Goal: Task Accomplishment & Management: Complete application form

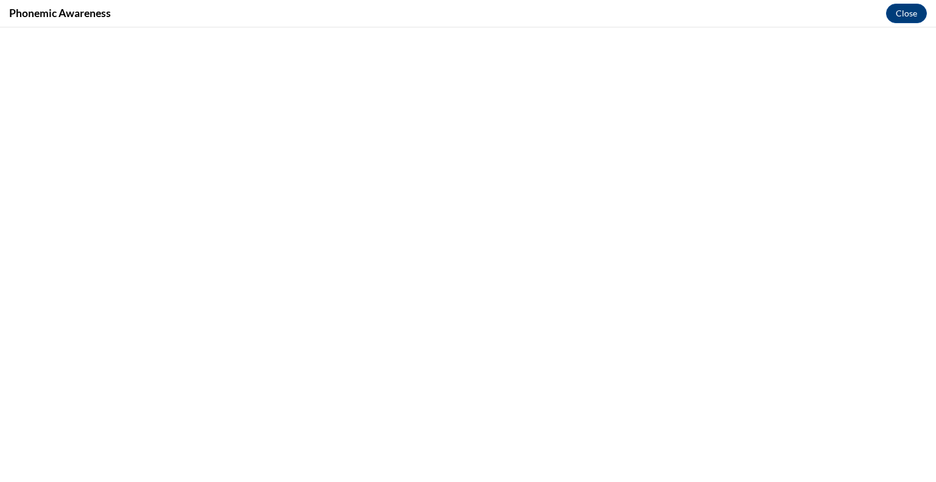
scroll to position [670, 0]
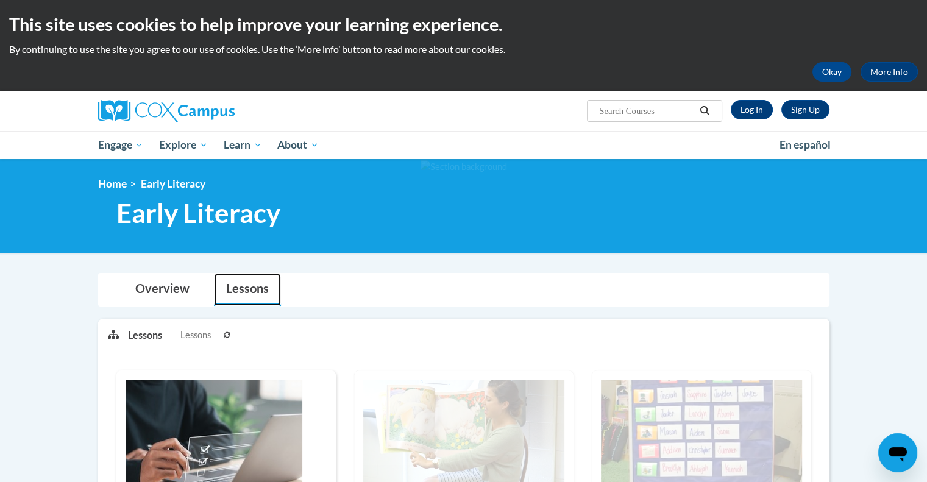
click at [237, 292] on link "Lessons" at bounding box center [247, 290] width 67 height 32
click at [757, 113] on link "Log In" at bounding box center [752, 110] width 42 height 20
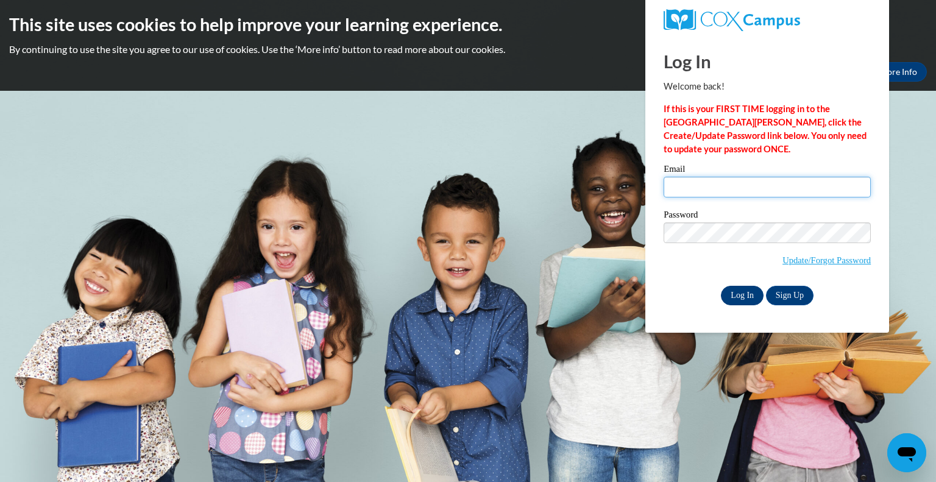
type input "christine.stefanik@wfbschools.com"
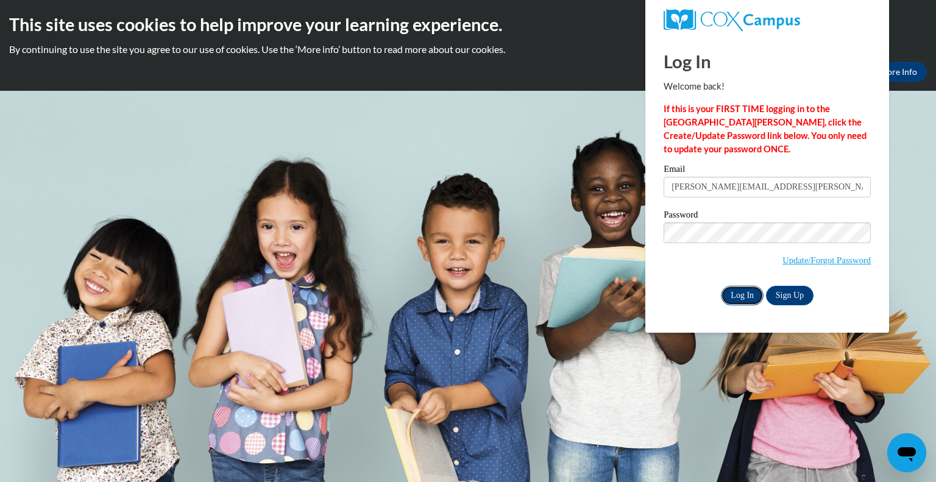
click at [748, 294] on input "Log In" at bounding box center [742, 296] width 43 height 20
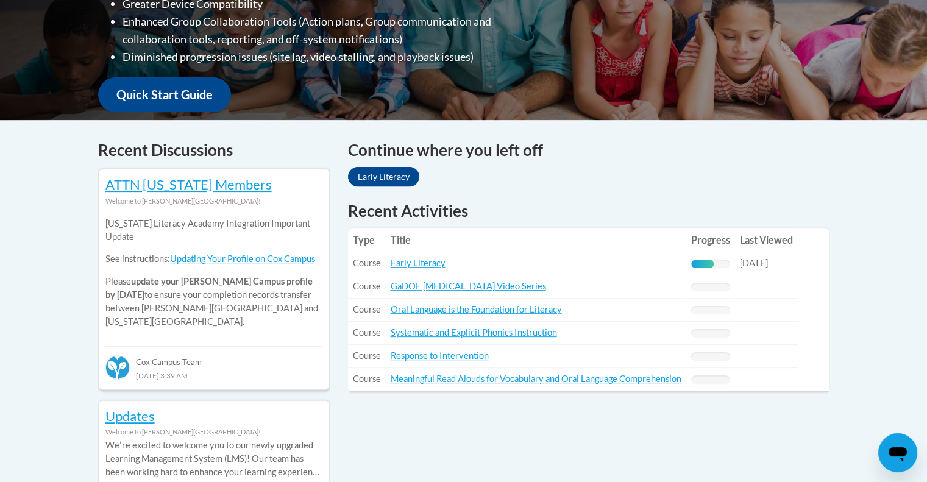
scroll to position [427, 0]
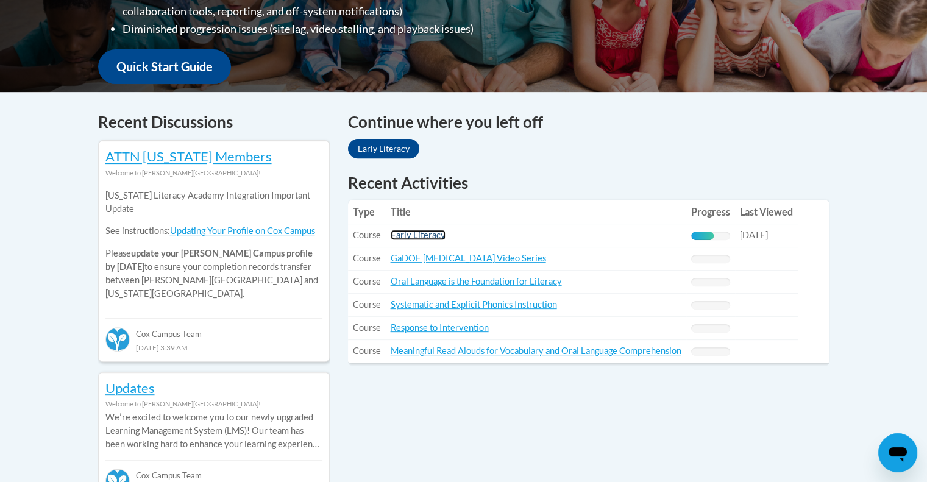
click at [410, 236] on link "Early Literacy" at bounding box center [418, 235] width 55 height 10
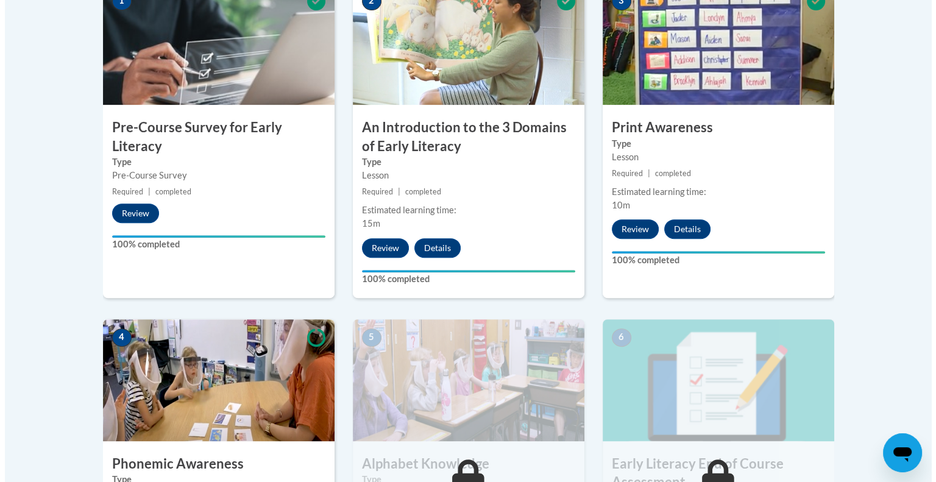
scroll to position [609, 0]
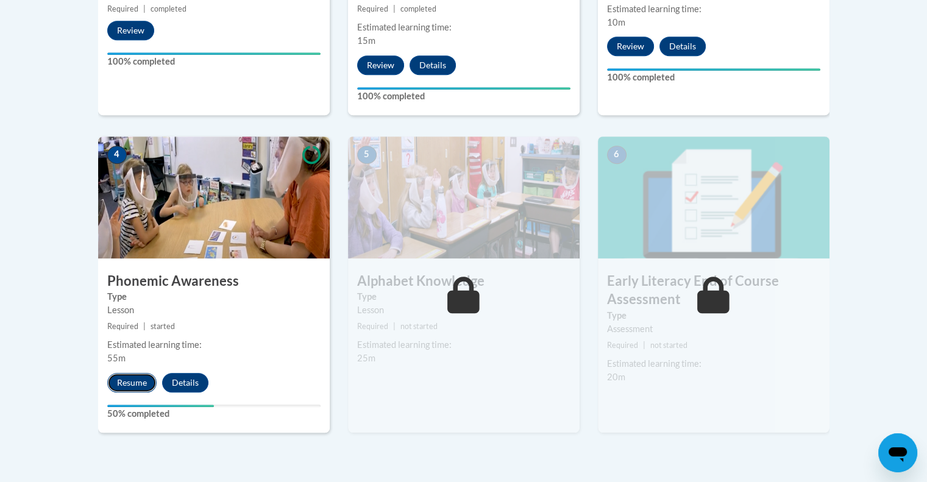
click at [125, 378] on button "Resume" at bounding box center [131, 383] width 49 height 20
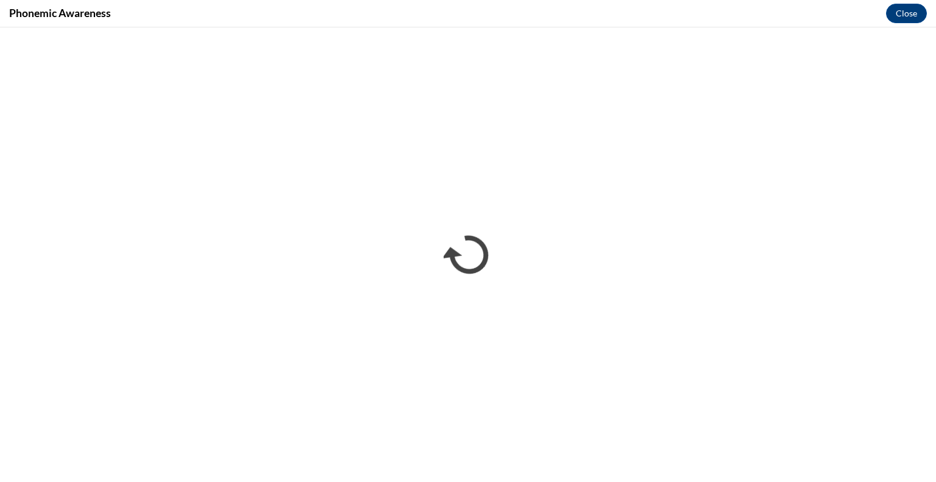
scroll to position [0, 0]
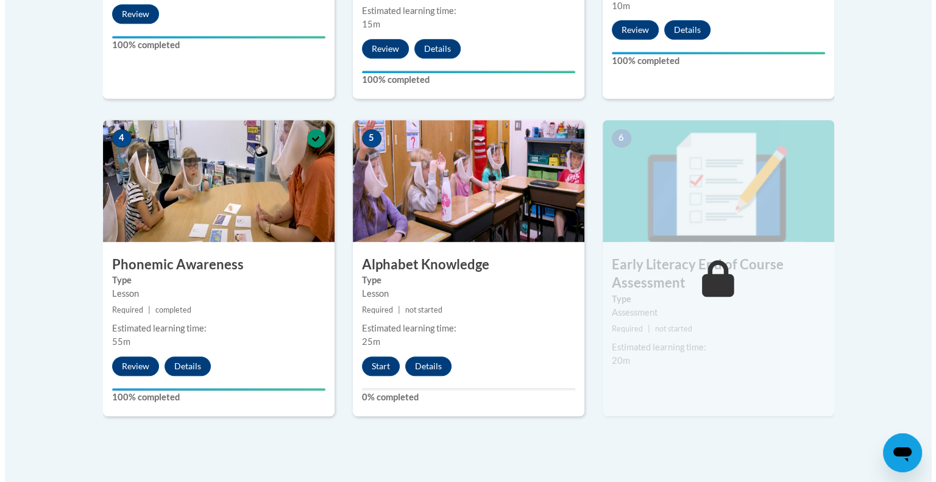
scroll to position [731, 0]
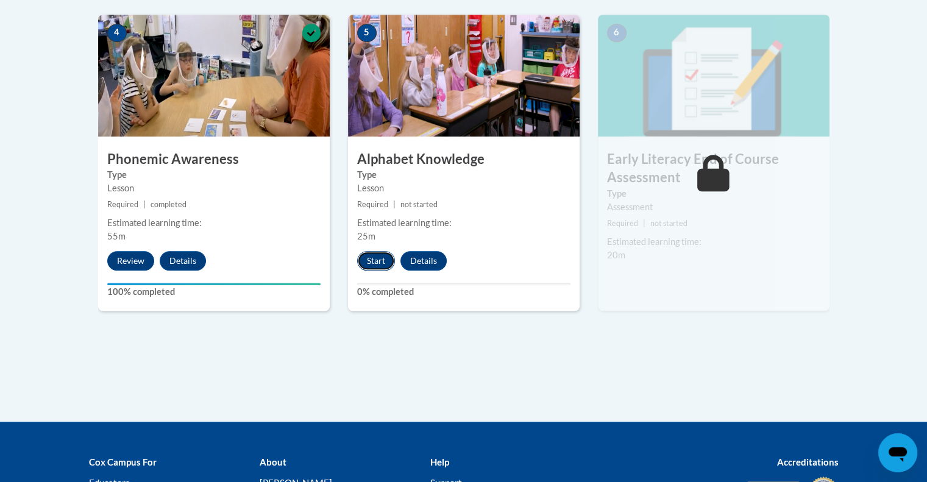
click at [371, 255] on button "Start" at bounding box center [376, 261] width 38 height 20
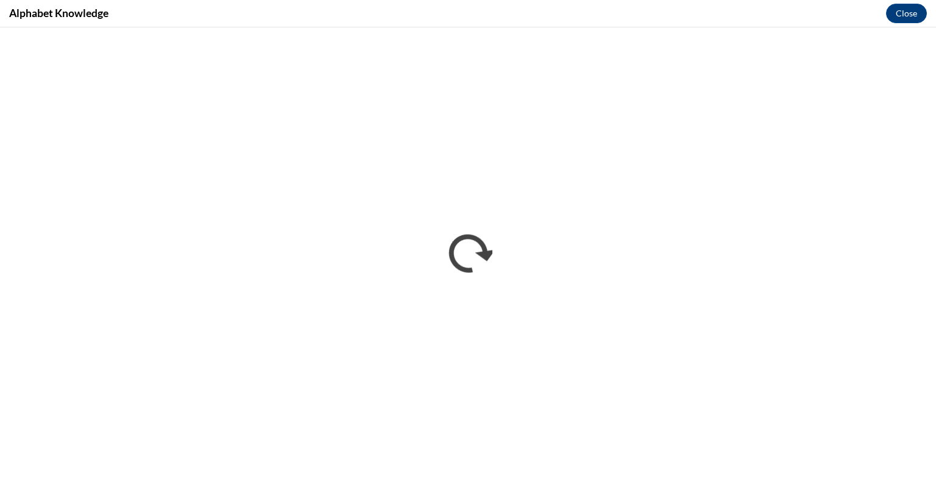
scroll to position [0, 0]
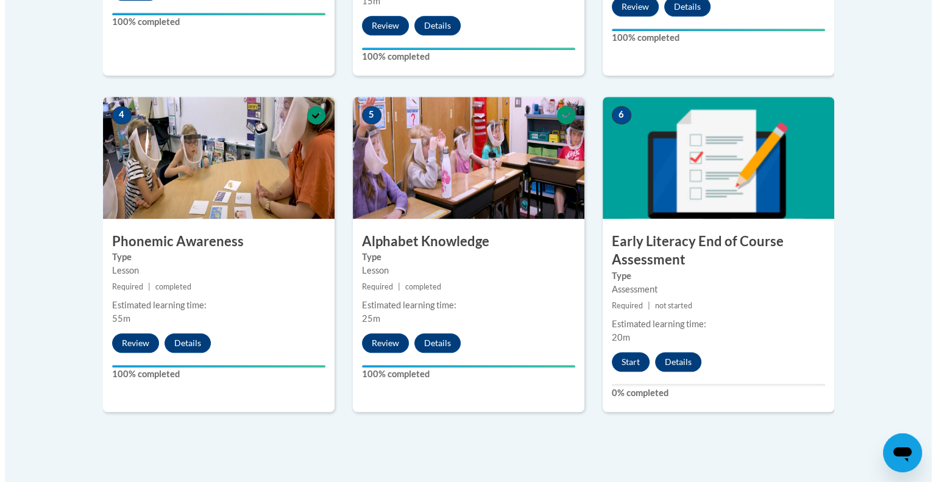
scroll to position [670, 0]
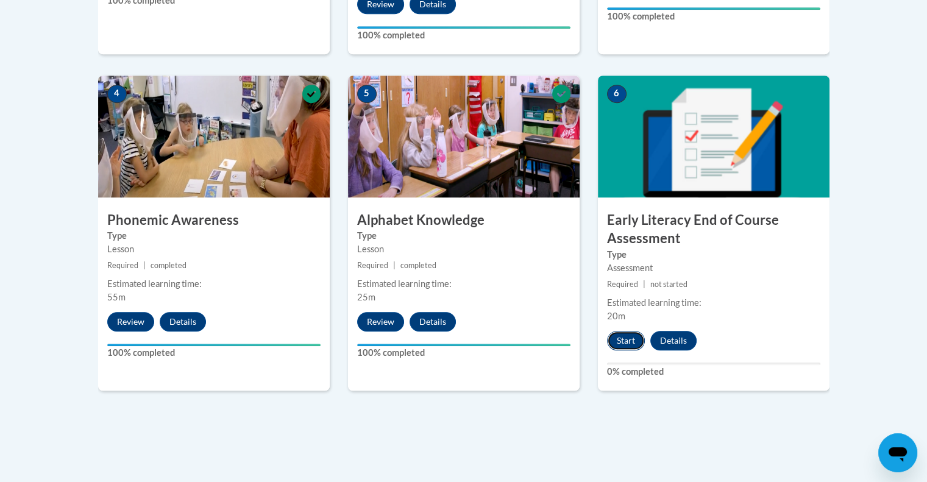
click at [628, 341] on button "Start" at bounding box center [626, 341] width 38 height 20
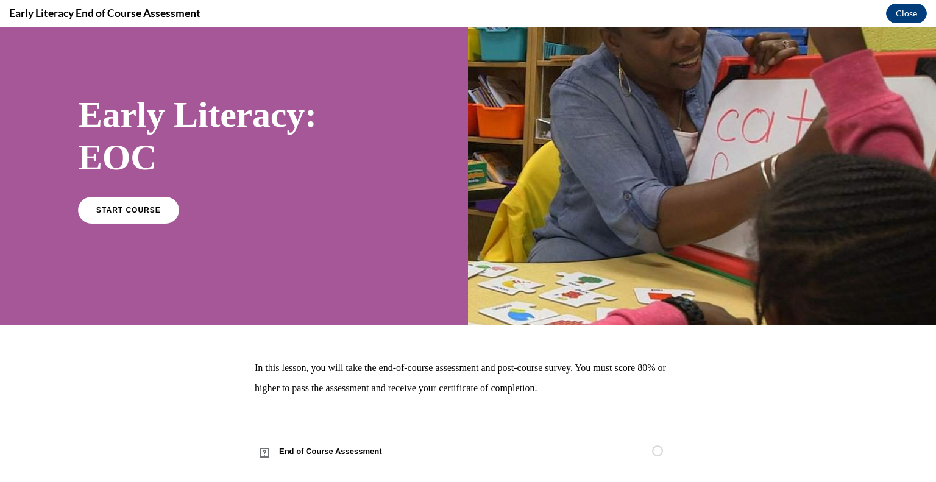
scroll to position [57, 0]
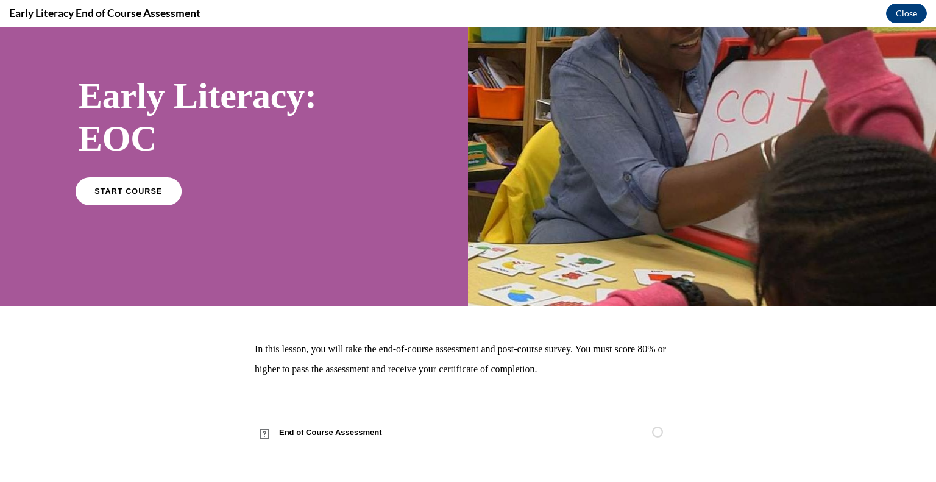
click at [123, 194] on span "START COURSE" at bounding box center [128, 190] width 68 height 9
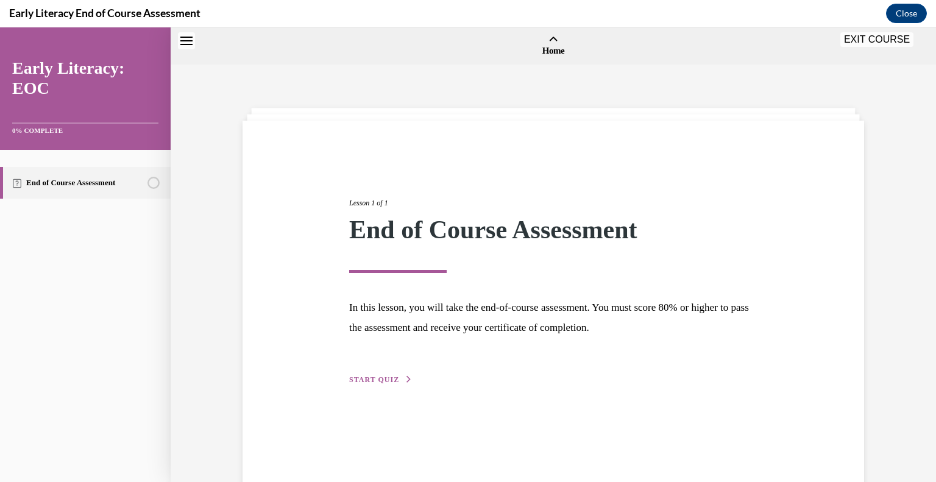
scroll to position [38, 0]
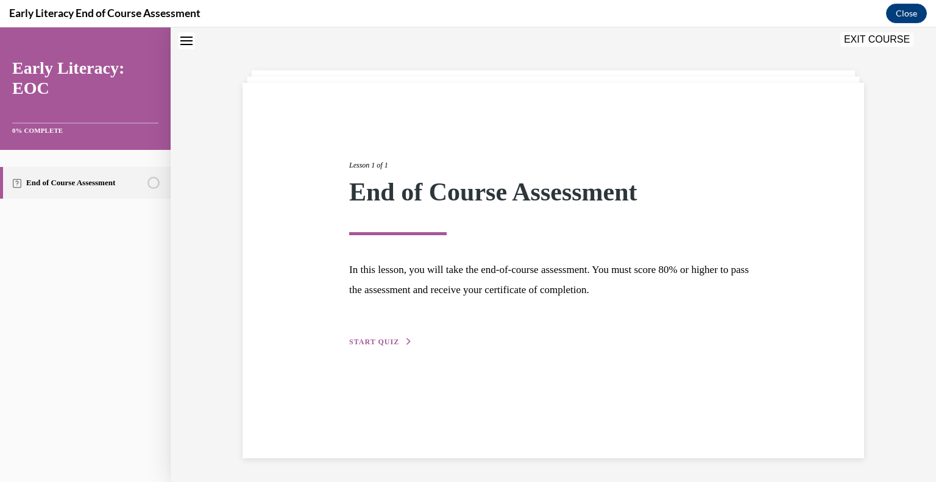
click at [373, 341] on span "START QUIZ" at bounding box center [374, 342] width 50 height 9
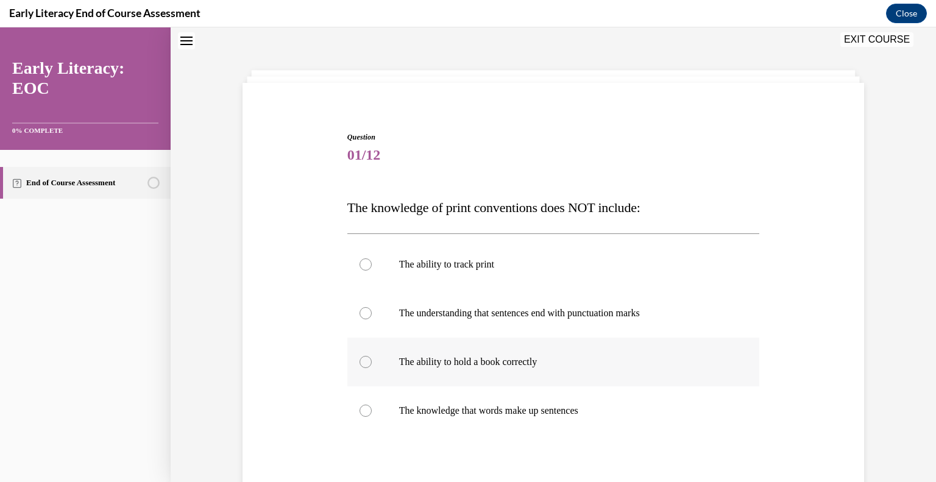
click at [515, 363] on p "The ability to hold a book correctly" at bounding box center [564, 362] width 330 height 12
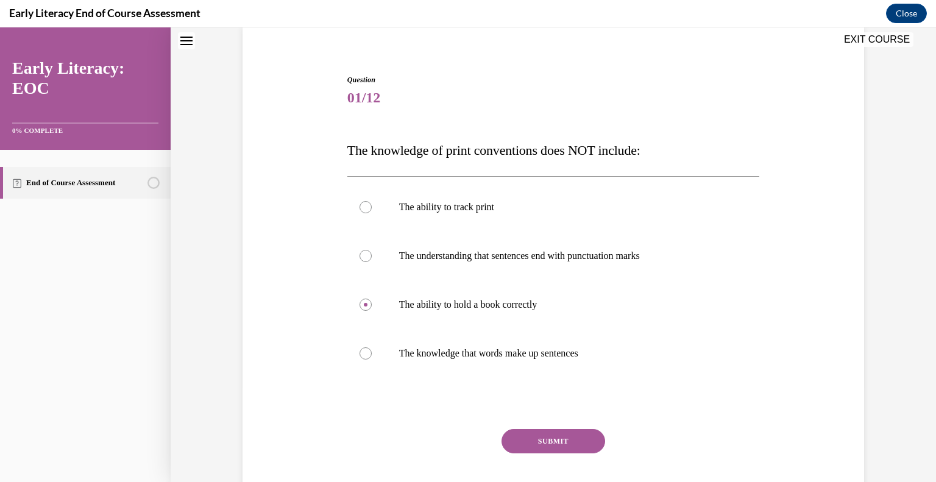
scroll to position [166, 0]
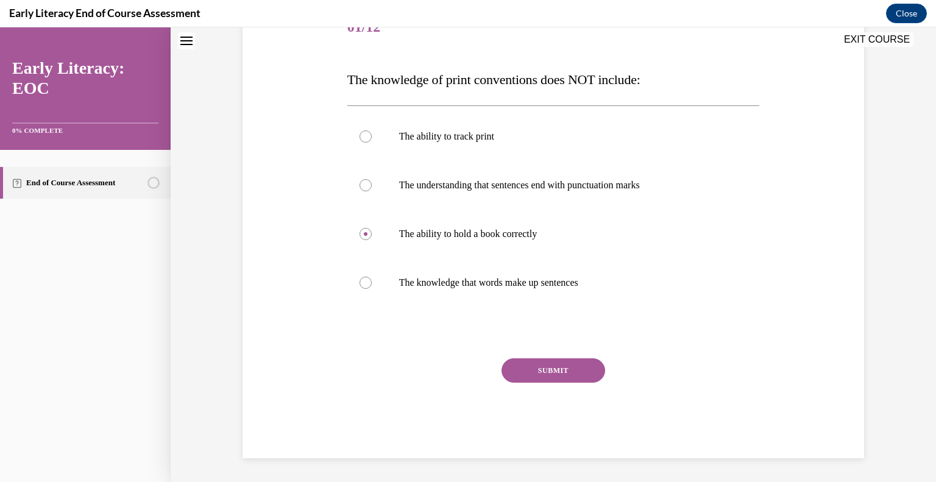
click at [507, 367] on button "SUBMIT" at bounding box center [554, 370] width 104 height 24
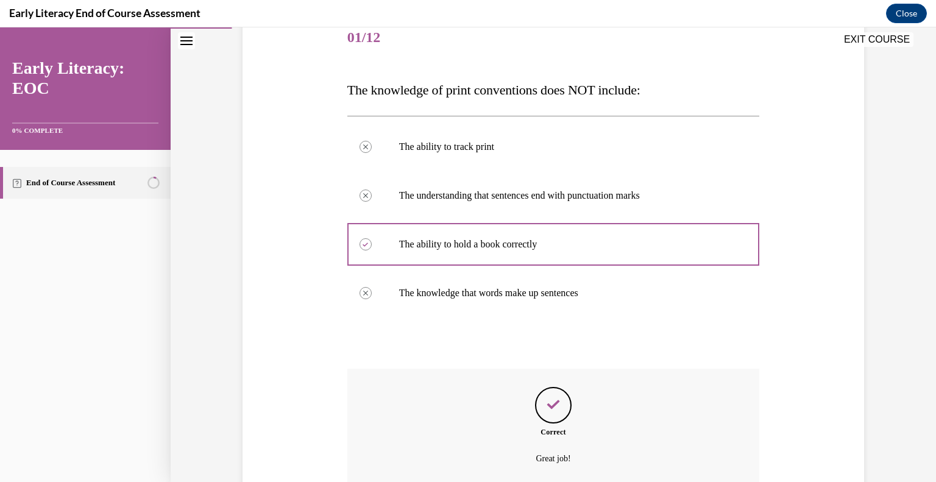
scroll to position [264, 0]
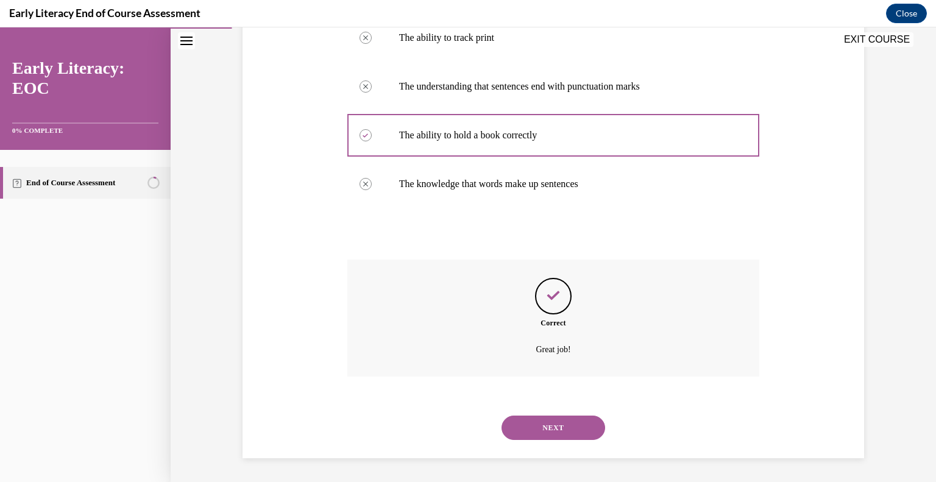
click at [558, 433] on button "NEXT" at bounding box center [554, 428] width 104 height 24
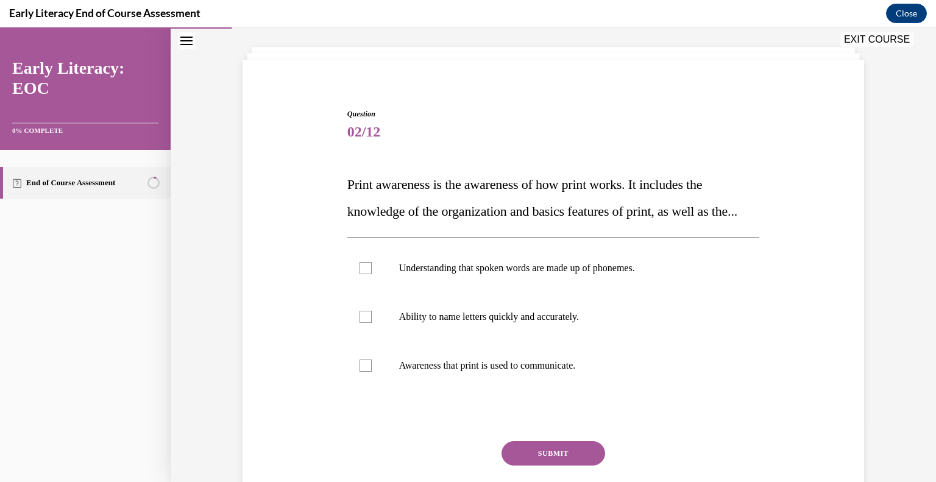
scroll to position [122, 0]
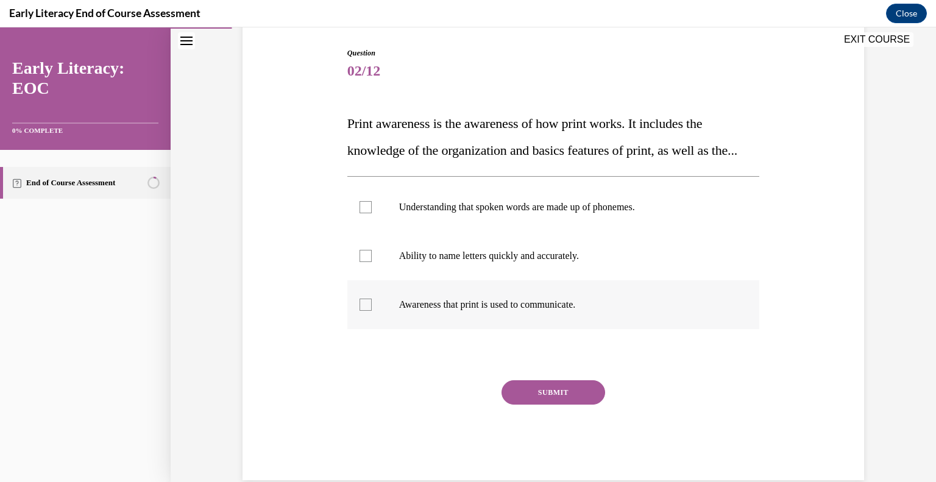
click at [461, 311] on p "Awareness that print is used to communicate." at bounding box center [564, 305] width 330 height 12
click at [547, 405] on button "SUBMIT" at bounding box center [554, 392] width 104 height 24
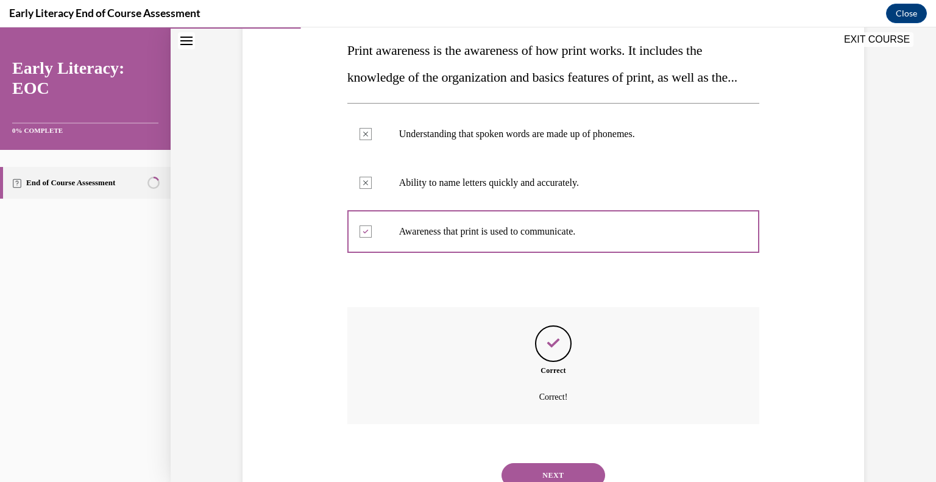
scroll to position [269, 0]
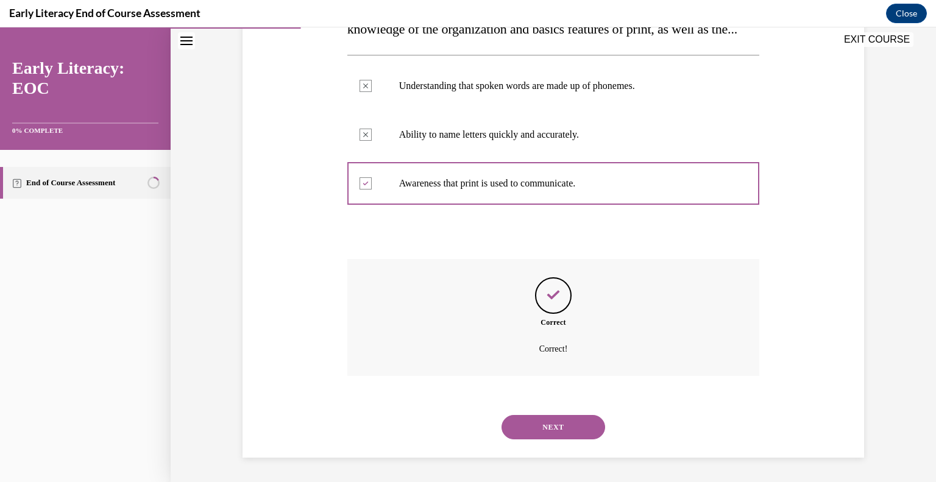
click at [520, 433] on button "NEXT" at bounding box center [554, 427] width 104 height 24
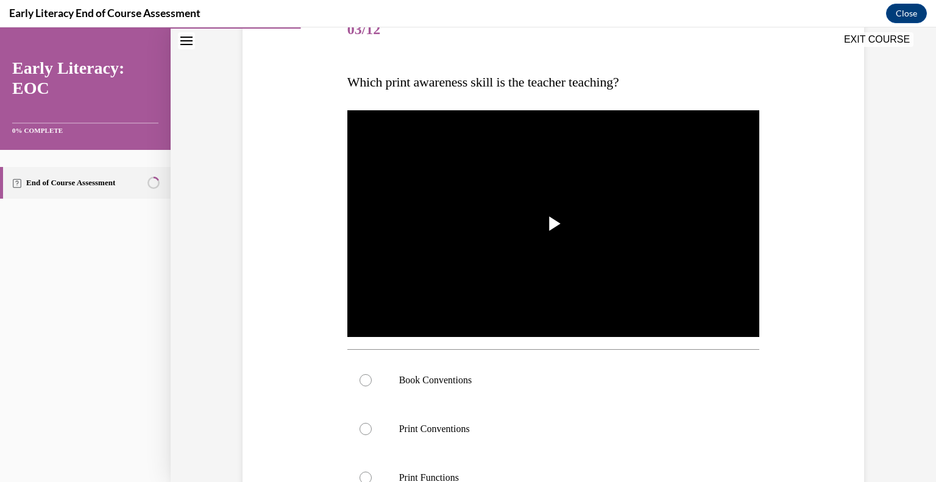
scroll to position [183, 0]
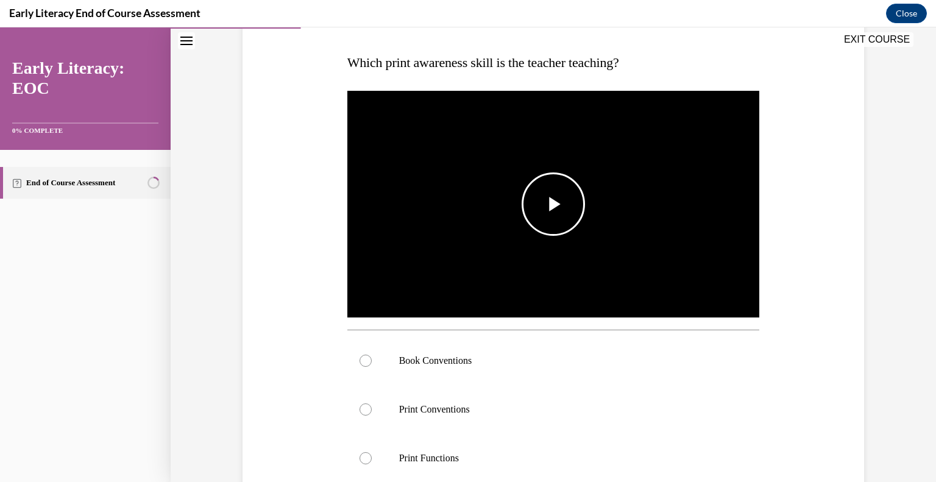
click at [553, 204] on span "Video player" at bounding box center [553, 204] width 0 height 0
click at [409, 357] on p "Book Conventions" at bounding box center [564, 361] width 330 height 12
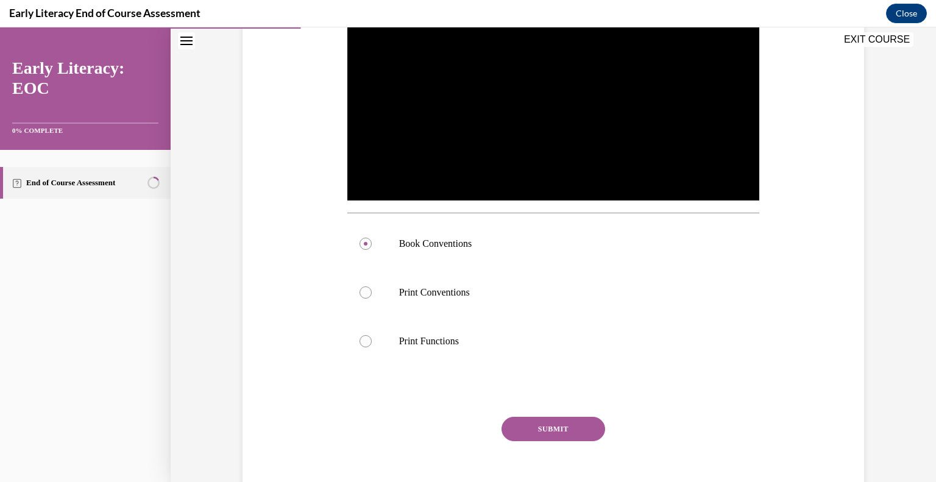
scroll to position [305, 0]
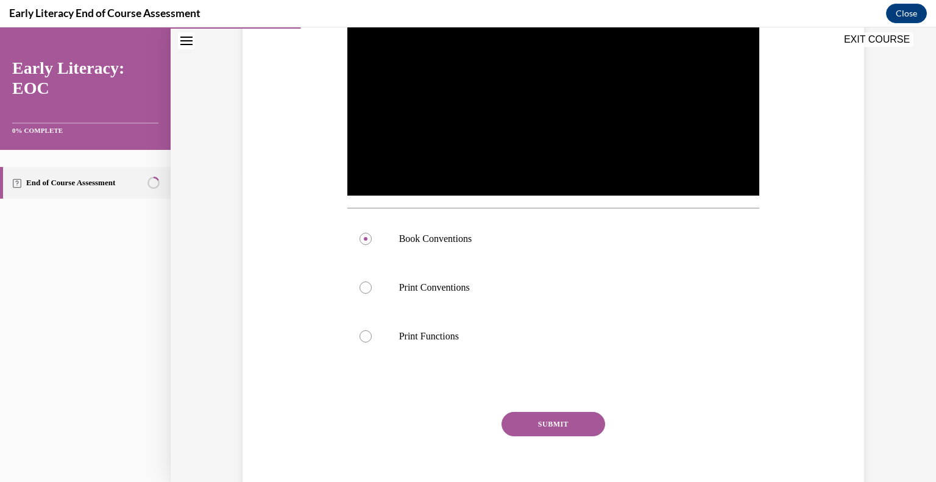
click at [522, 417] on button "SUBMIT" at bounding box center [554, 424] width 104 height 24
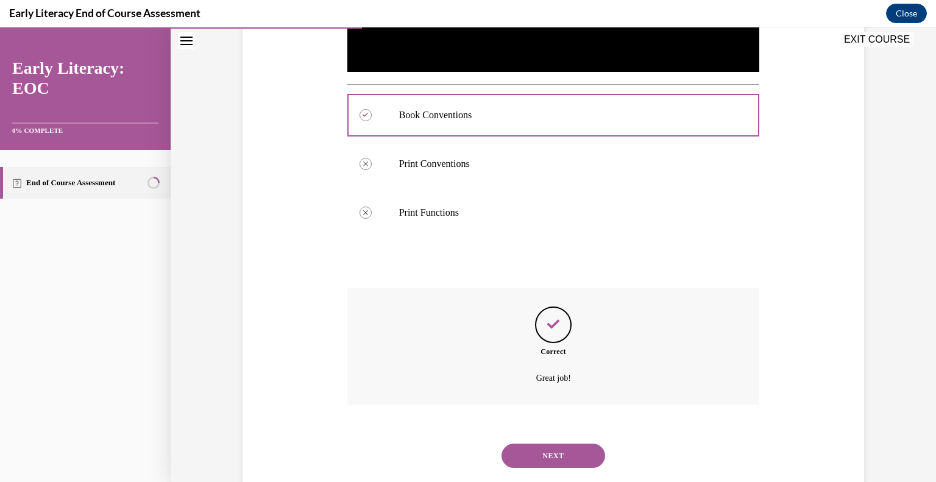
scroll to position [456, 0]
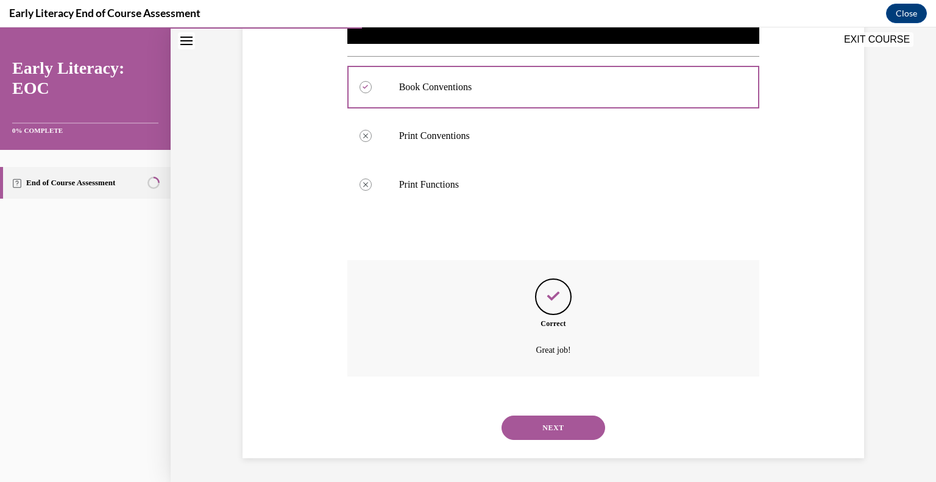
click at [514, 433] on button "NEXT" at bounding box center [554, 428] width 104 height 24
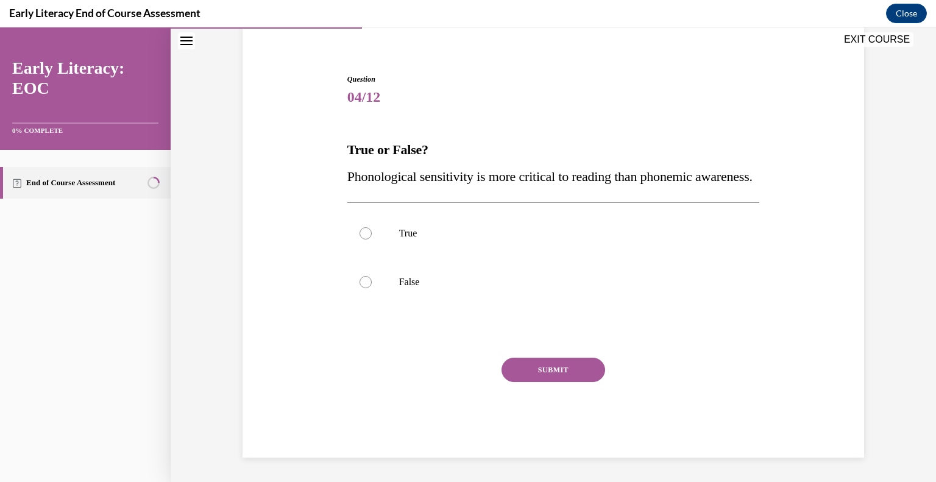
scroll to position [61, 0]
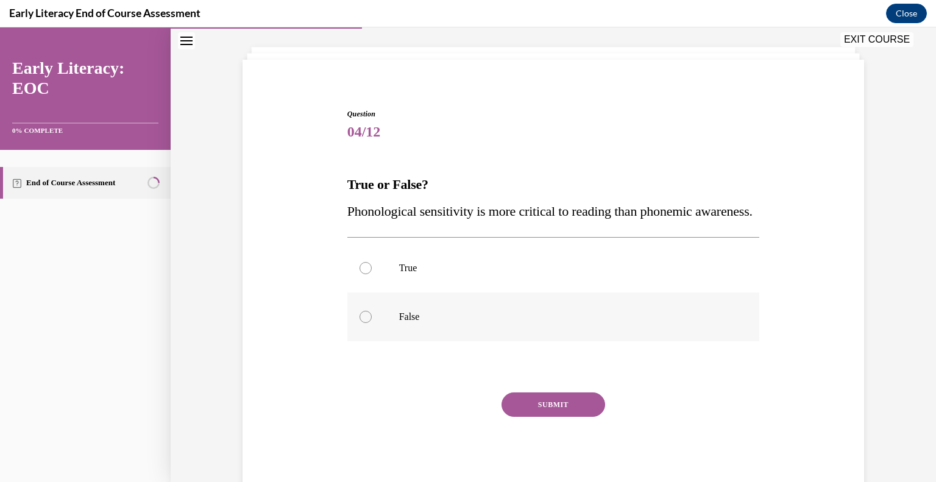
click at [408, 323] on p "False" at bounding box center [564, 317] width 330 height 12
click at [539, 417] on button "SUBMIT" at bounding box center [554, 404] width 104 height 24
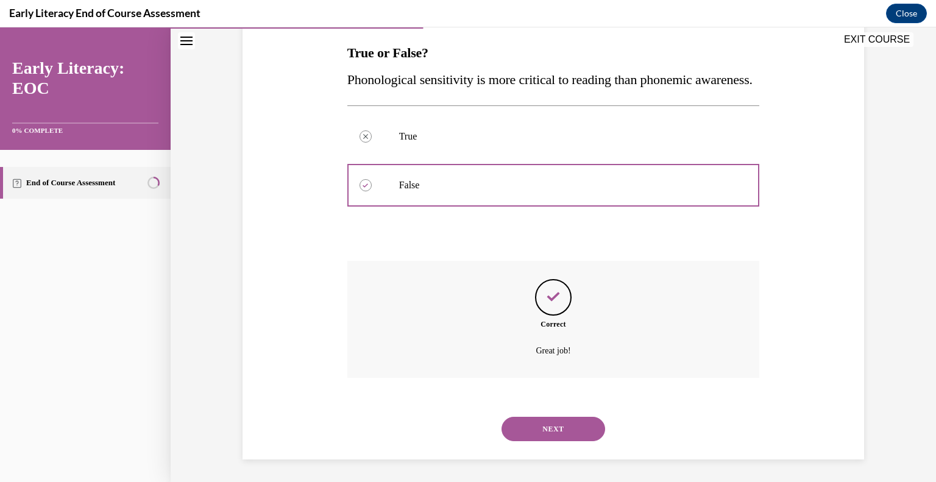
scroll to position [221, 0]
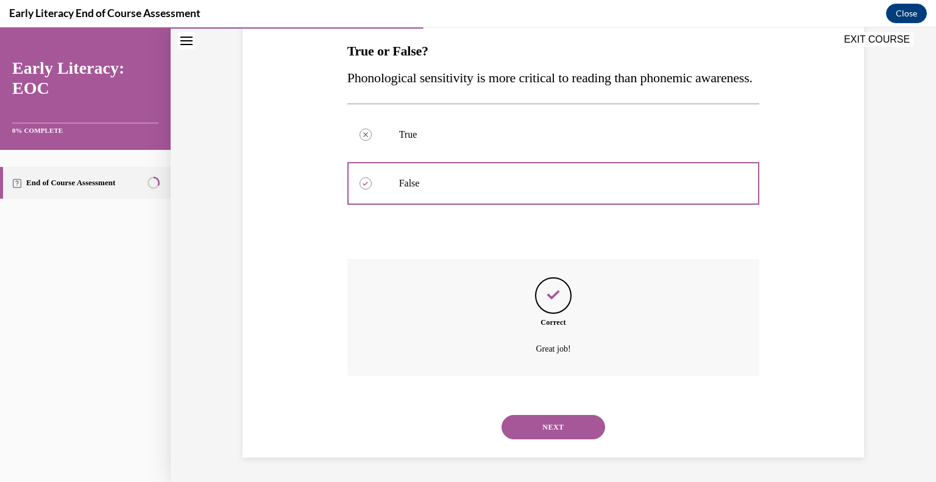
click at [578, 428] on button "NEXT" at bounding box center [554, 427] width 104 height 24
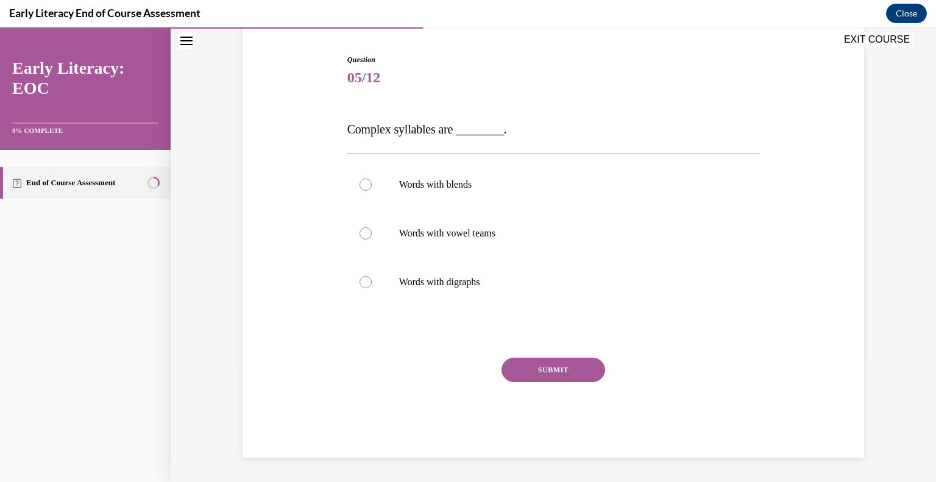
scroll to position [115, 0]
click at [414, 196] on div at bounding box center [553, 185] width 413 height 49
click at [555, 374] on button "SUBMIT" at bounding box center [554, 370] width 104 height 24
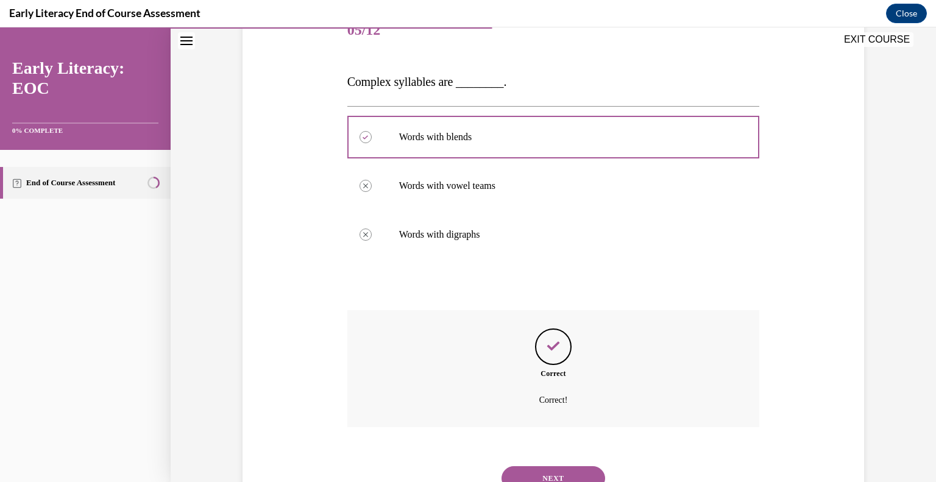
scroll to position [213, 0]
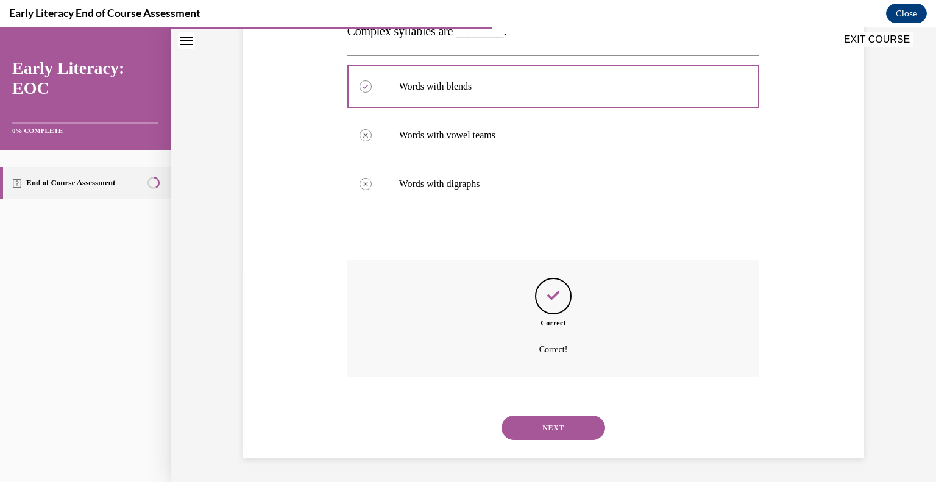
click at [541, 432] on button "NEXT" at bounding box center [554, 428] width 104 height 24
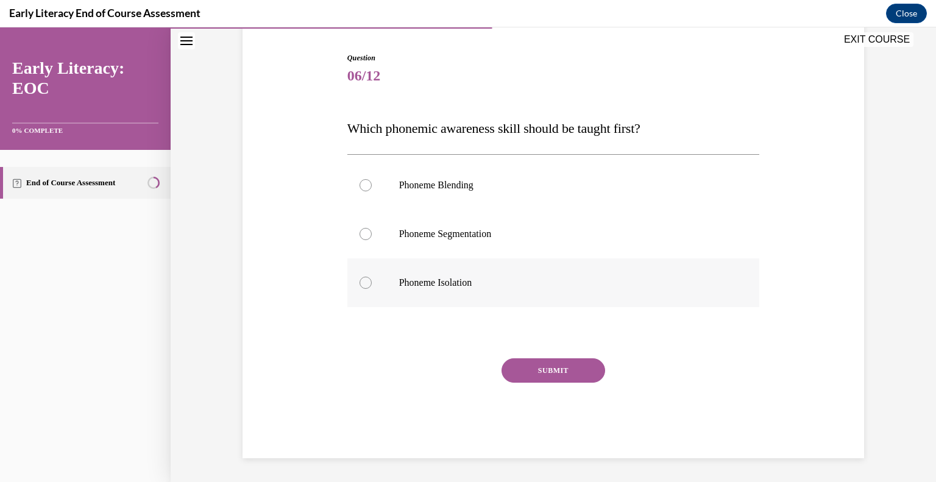
click at [413, 277] on p "Phoneme Isolation" at bounding box center [564, 283] width 330 height 12
click at [530, 370] on button "SUBMIT" at bounding box center [554, 370] width 104 height 24
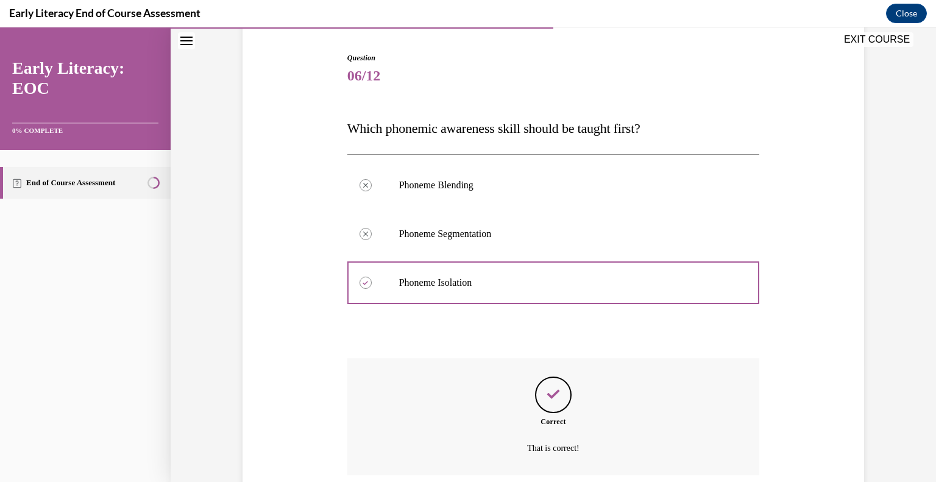
scroll to position [216, 0]
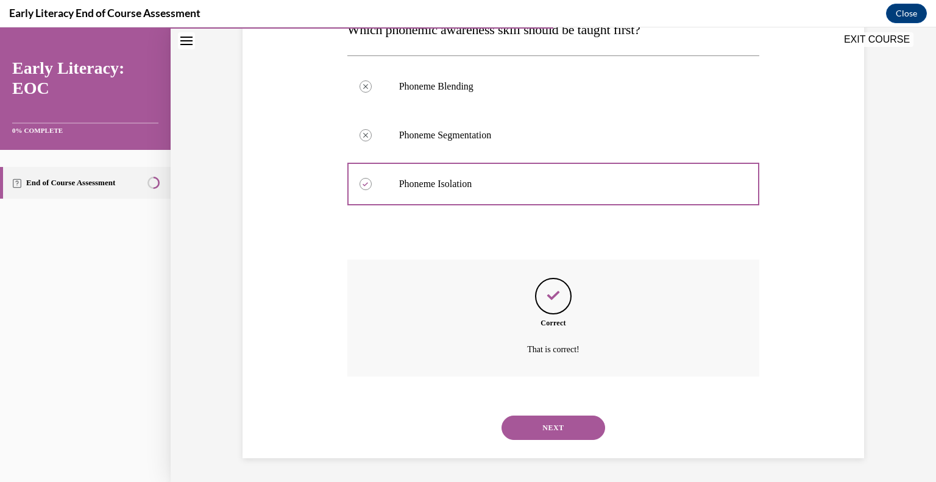
click at [539, 427] on button "NEXT" at bounding box center [554, 428] width 104 height 24
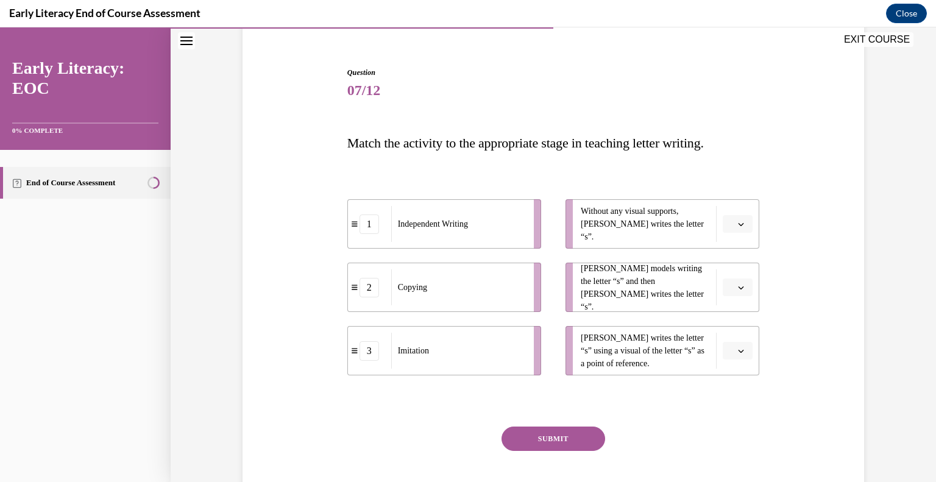
scroll to position [122, 0]
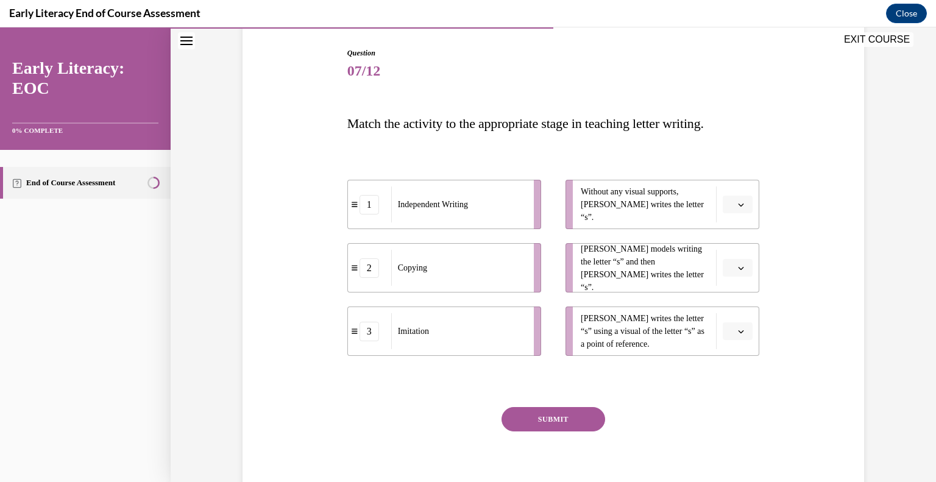
click at [422, 336] on span "Imitation" at bounding box center [413, 331] width 31 height 13
click at [737, 269] on span "button" at bounding box center [741, 268] width 9 height 9
click at [731, 365] on span "3" at bounding box center [728, 368] width 4 height 10
click at [738, 205] on icon "button" at bounding box center [741, 205] width 6 height 6
click at [743, 249] on div "1" at bounding box center [732, 256] width 30 height 24
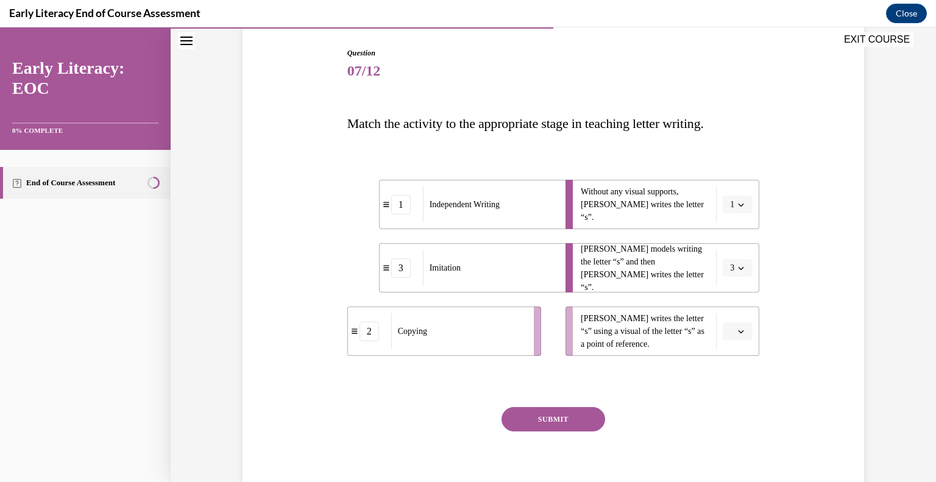
click at [730, 269] on span "3" at bounding box center [732, 268] width 4 height 12
click at [734, 342] on div "2" at bounding box center [729, 344] width 30 height 24
click at [734, 272] on button "2" at bounding box center [738, 268] width 30 height 18
click at [731, 375] on div "3" at bounding box center [729, 368] width 30 height 24
click at [737, 328] on span "button" at bounding box center [741, 331] width 9 height 9
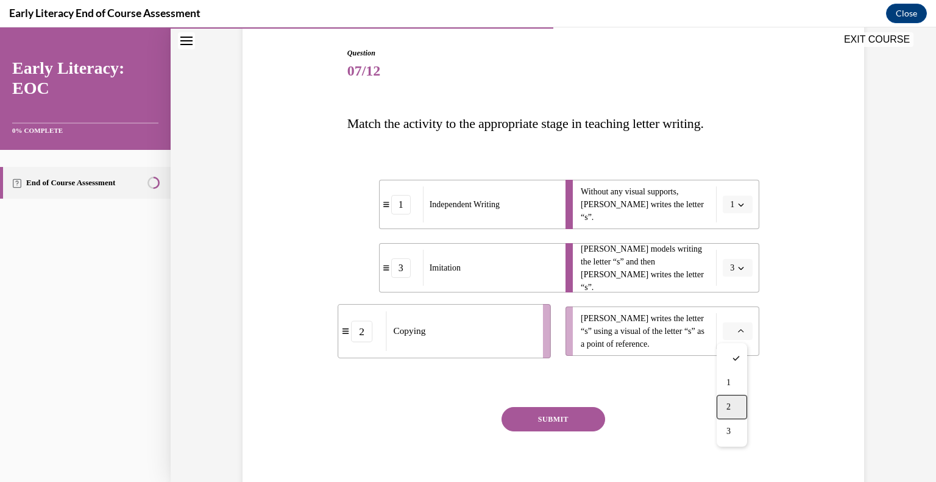
click at [729, 403] on span "2" at bounding box center [728, 407] width 4 height 10
click at [547, 422] on button "SUBMIT" at bounding box center [554, 419] width 104 height 24
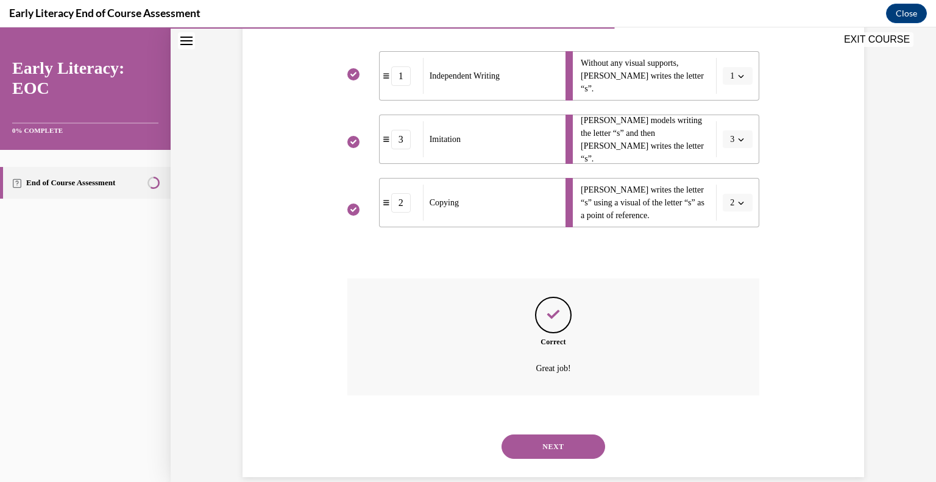
scroll to position [269, 0]
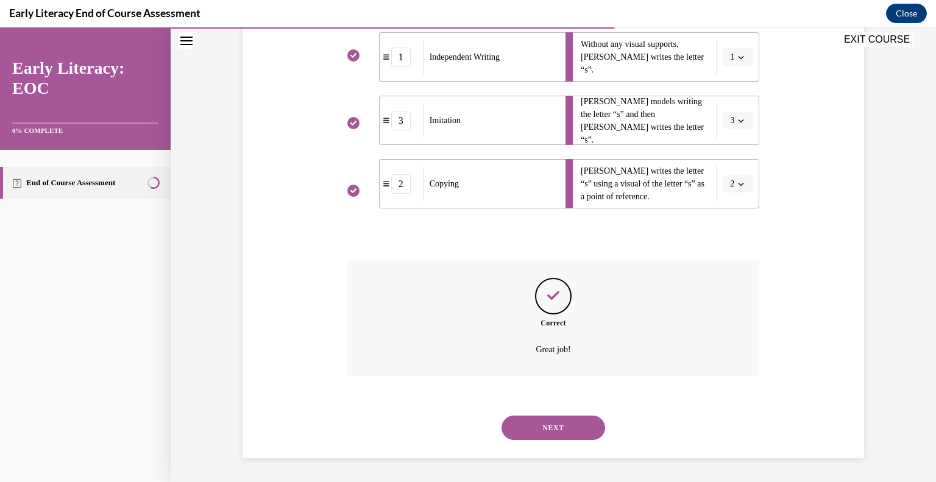
click at [554, 428] on button "NEXT" at bounding box center [554, 428] width 104 height 24
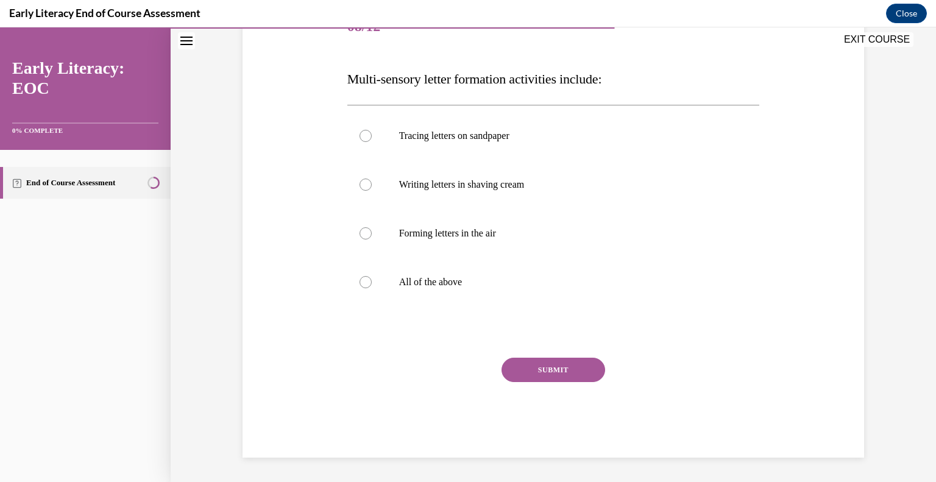
scroll to position [135, 0]
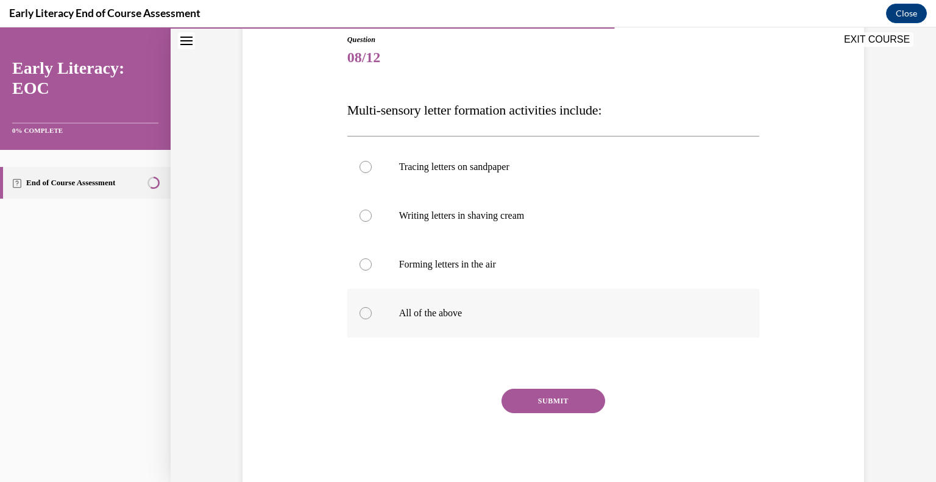
click at [447, 307] on p "All of the above" at bounding box center [564, 313] width 330 height 12
click at [539, 394] on button "SUBMIT" at bounding box center [554, 401] width 104 height 24
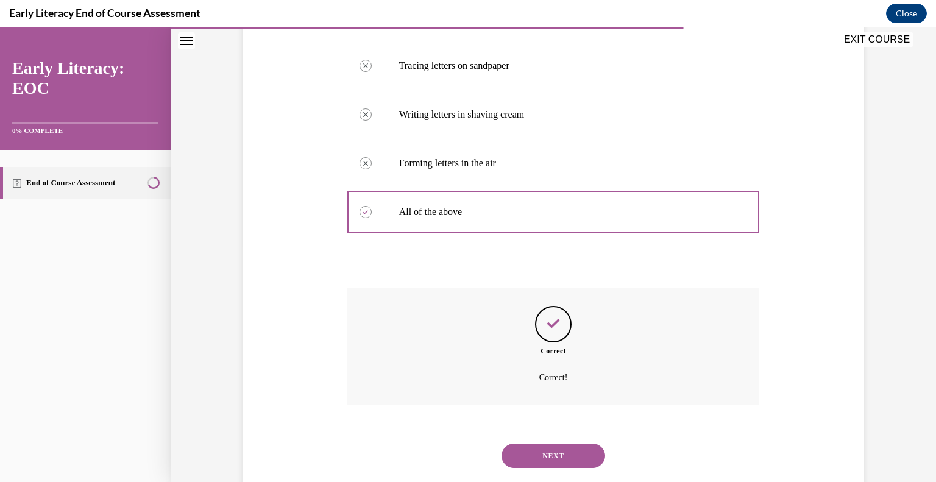
scroll to position [264, 0]
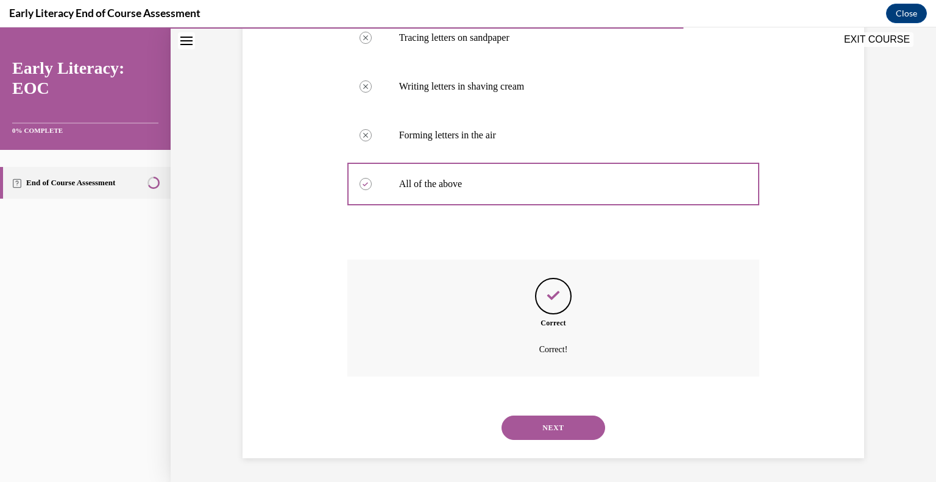
click at [533, 421] on button "NEXT" at bounding box center [554, 428] width 104 height 24
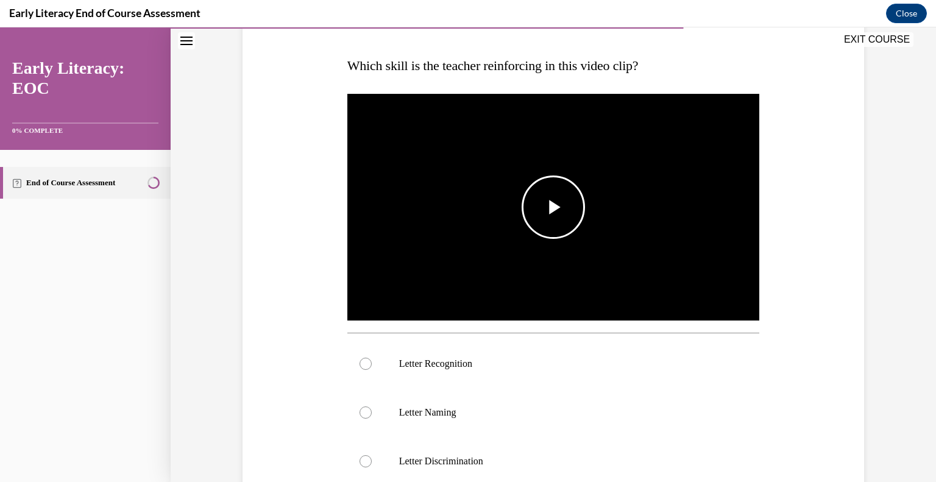
scroll to position [183, 0]
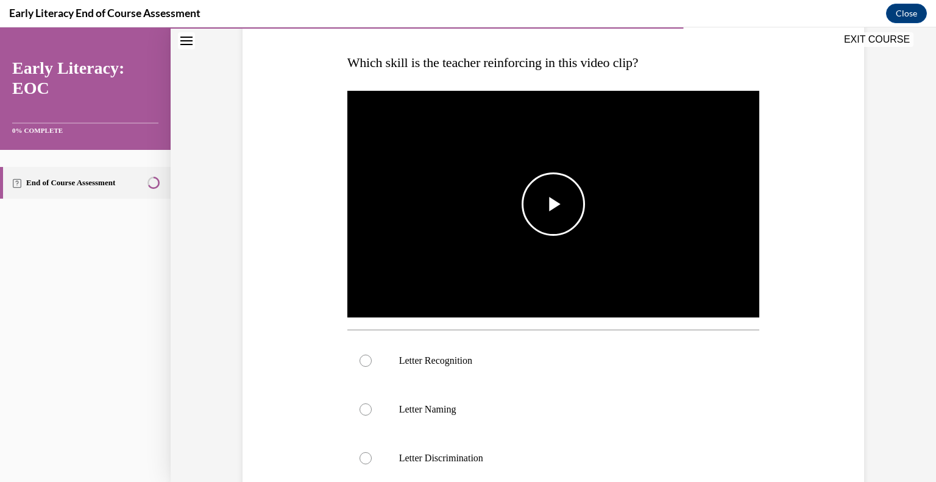
click at [553, 204] on span "Video player" at bounding box center [553, 204] width 0 height 0
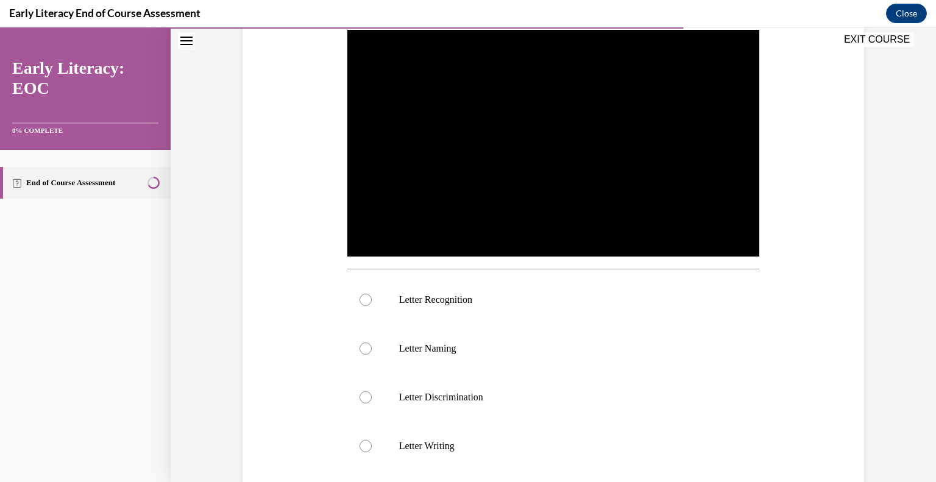
scroll to position [305, 0]
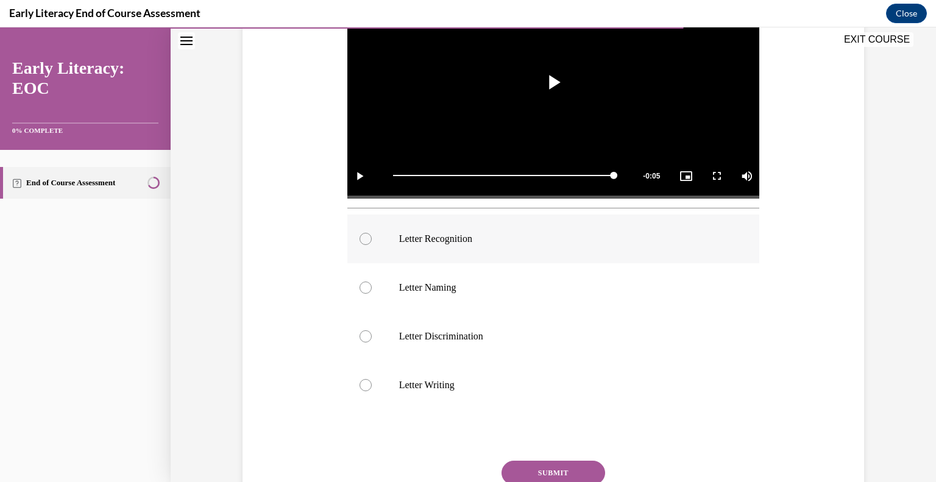
click at [477, 252] on div at bounding box center [553, 239] width 413 height 49
click at [530, 468] on button "SUBMIT" at bounding box center [554, 473] width 104 height 24
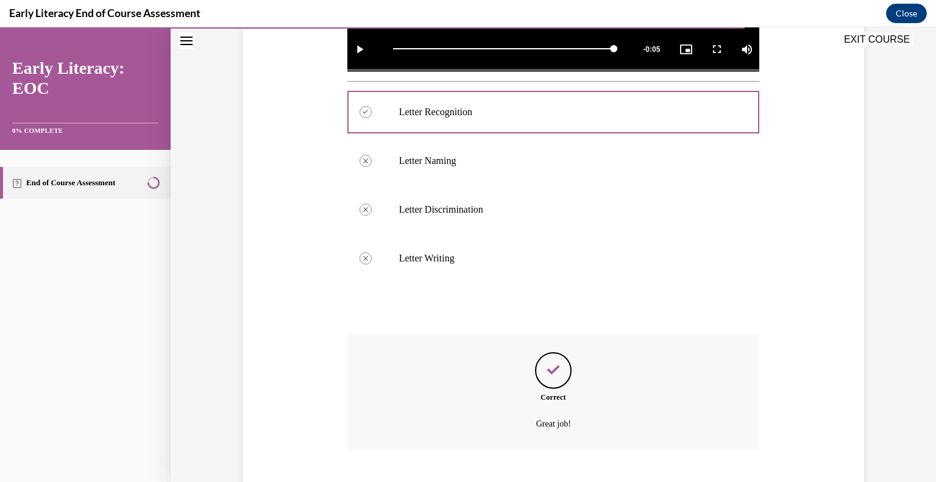
scroll to position [505, 0]
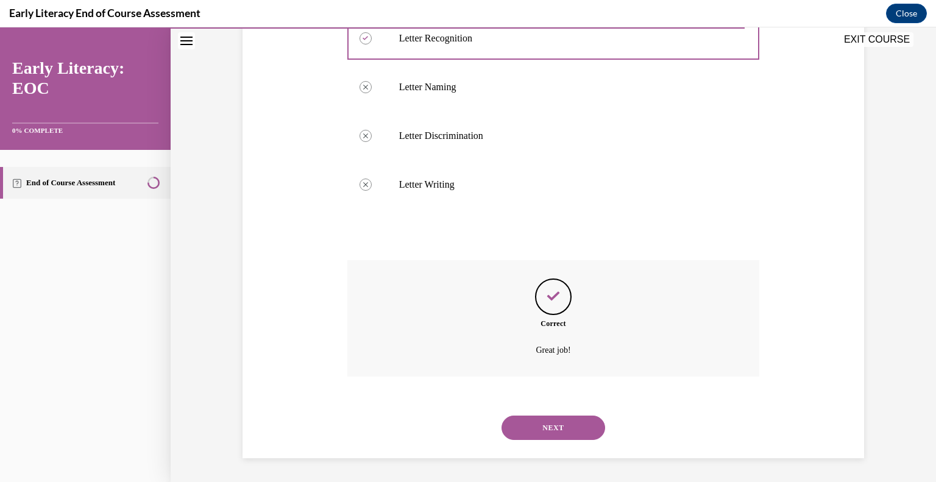
click at [507, 420] on button "NEXT" at bounding box center [554, 428] width 104 height 24
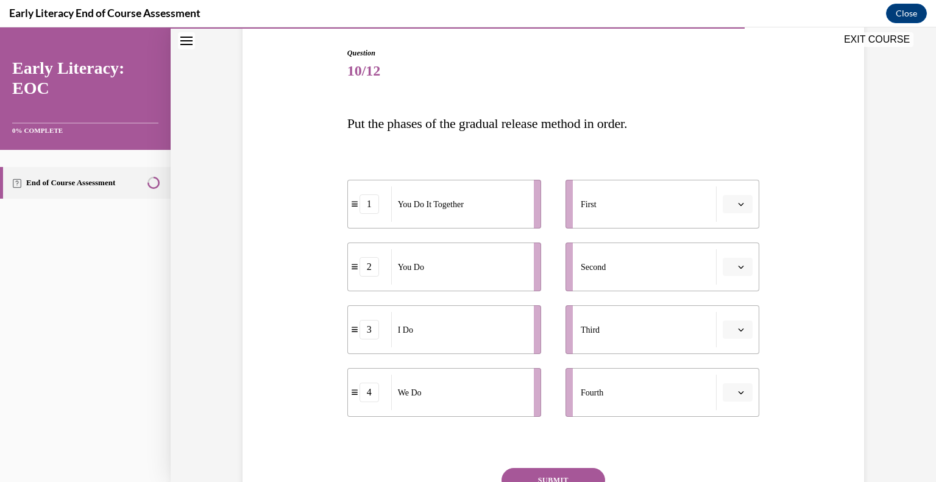
scroll to position [183, 0]
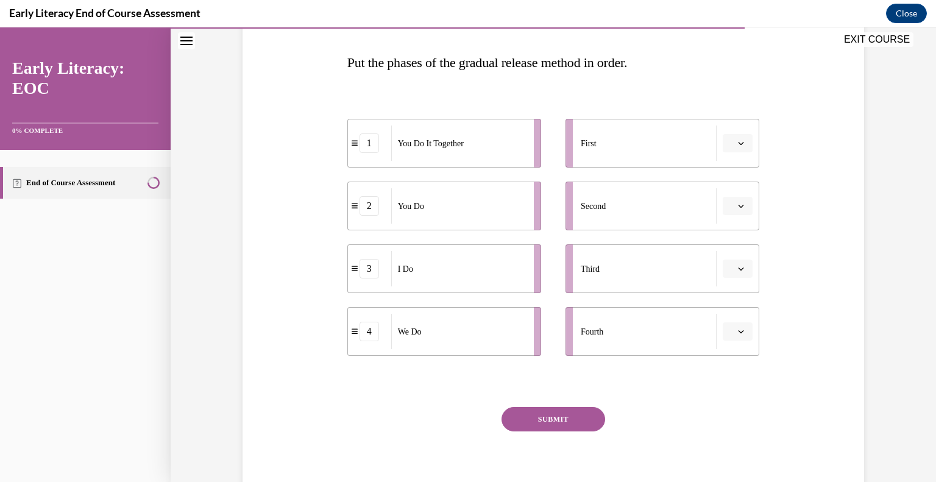
click at [730, 140] on span "Please select an option" at bounding box center [732, 143] width 4 height 12
click at [737, 234] on div "3" at bounding box center [732, 244] width 30 height 24
click at [740, 200] on button "button" at bounding box center [738, 206] width 30 height 18
click at [724, 333] on div "4" at bounding box center [732, 331] width 30 height 24
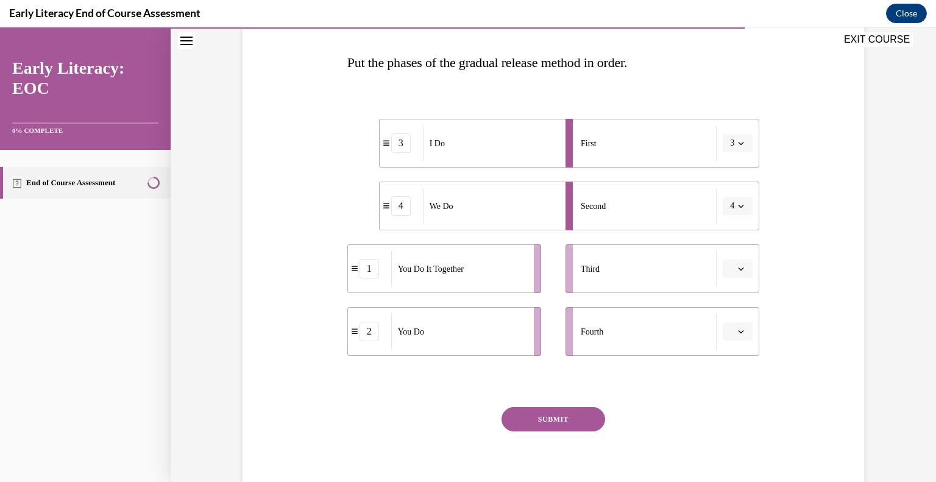
click at [739, 268] on icon "button" at bounding box center [741, 269] width 5 height 3
click at [735, 314] on div "1" at bounding box center [732, 320] width 30 height 24
click at [738, 332] on icon "button" at bounding box center [741, 331] width 6 height 6
click at [729, 408] on span "2" at bounding box center [728, 408] width 4 height 10
click at [553, 415] on button "SUBMIT" at bounding box center [554, 419] width 104 height 24
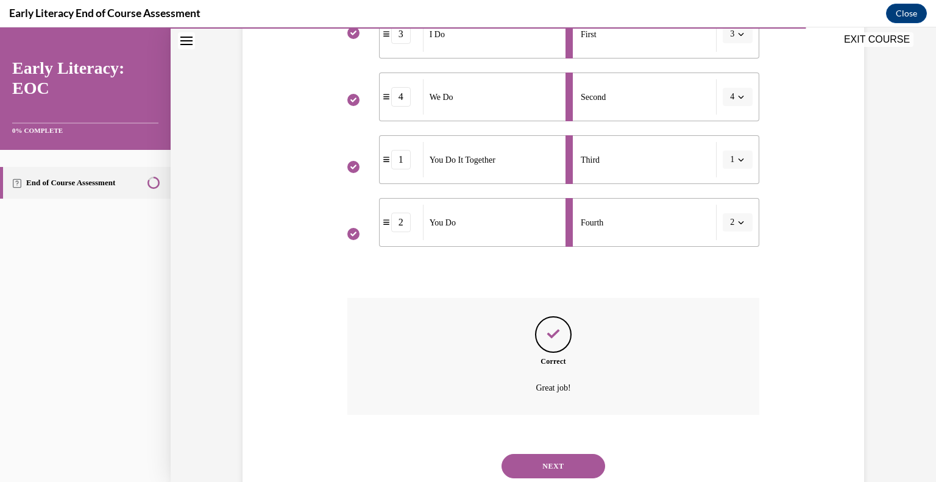
scroll to position [330, 0]
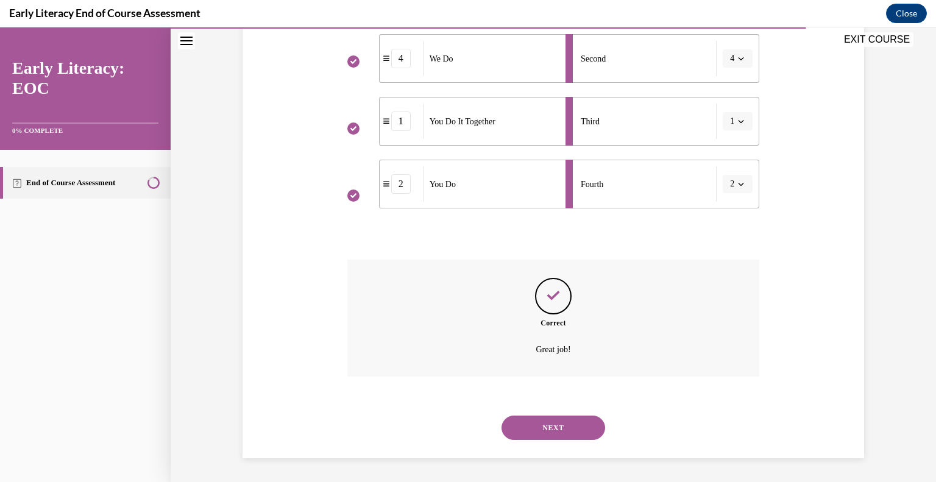
click at [522, 428] on button "NEXT" at bounding box center [554, 428] width 104 height 24
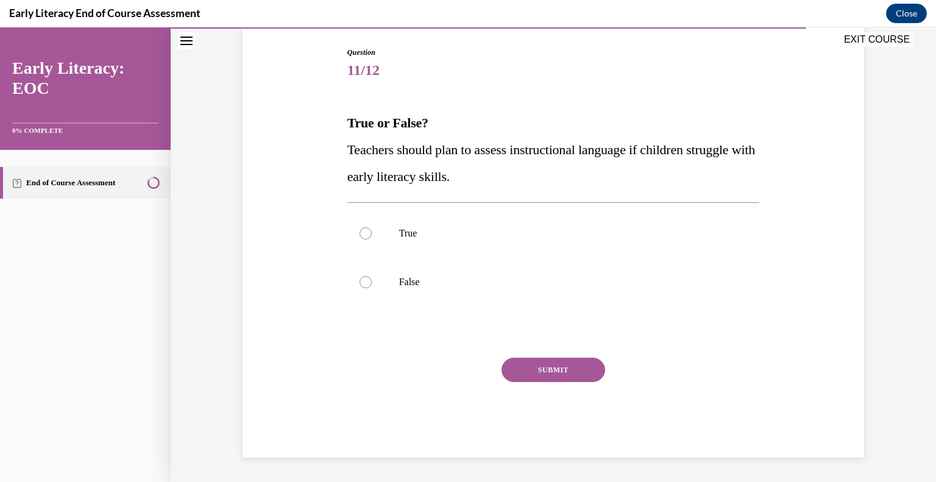
scroll to position [122, 0]
click at [407, 245] on div at bounding box center [553, 234] width 413 height 49
click at [547, 372] on button "SUBMIT" at bounding box center [554, 370] width 104 height 24
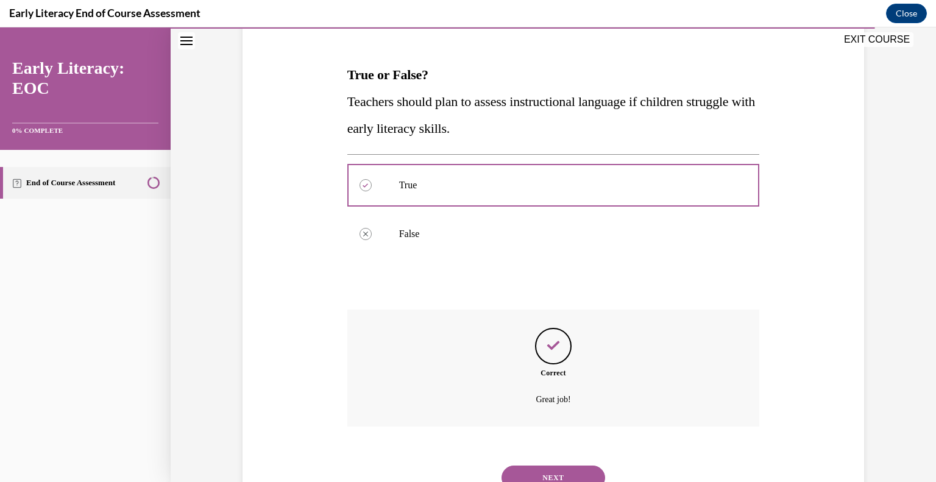
scroll to position [221, 0]
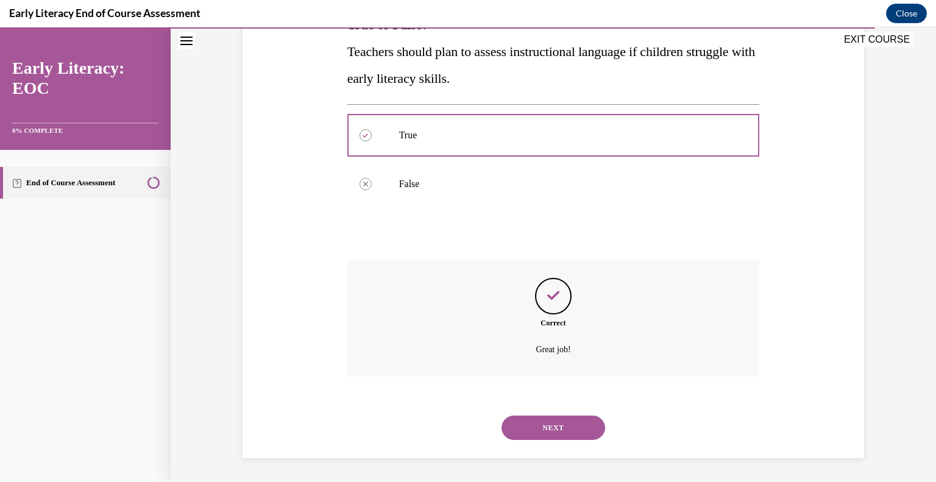
click at [528, 428] on button "NEXT" at bounding box center [554, 428] width 104 height 24
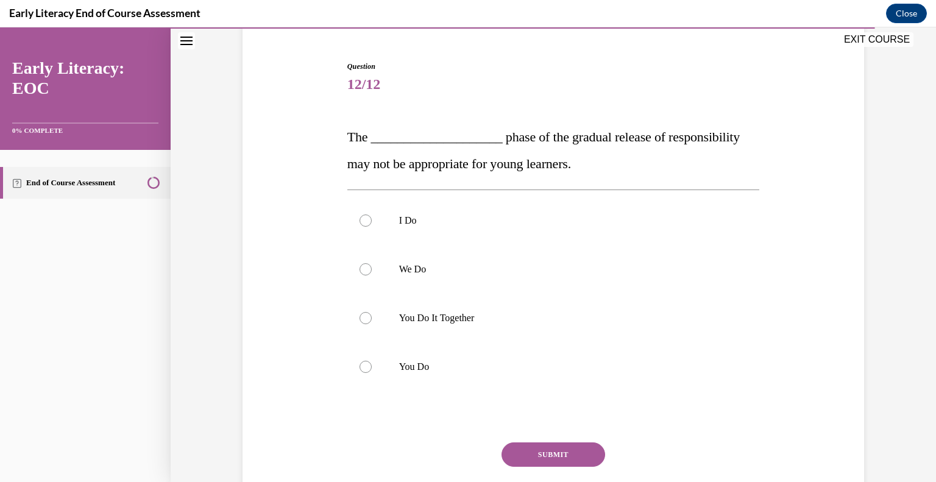
scroll to position [122, 0]
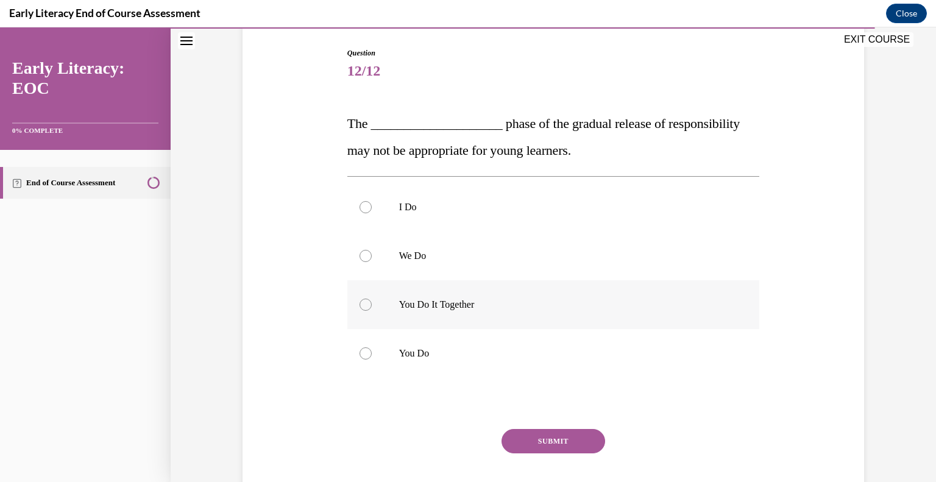
click at [422, 307] on p "You Do It Together" at bounding box center [564, 305] width 330 height 12
click at [525, 441] on button "SUBMIT" at bounding box center [554, 441] width 104 height 24
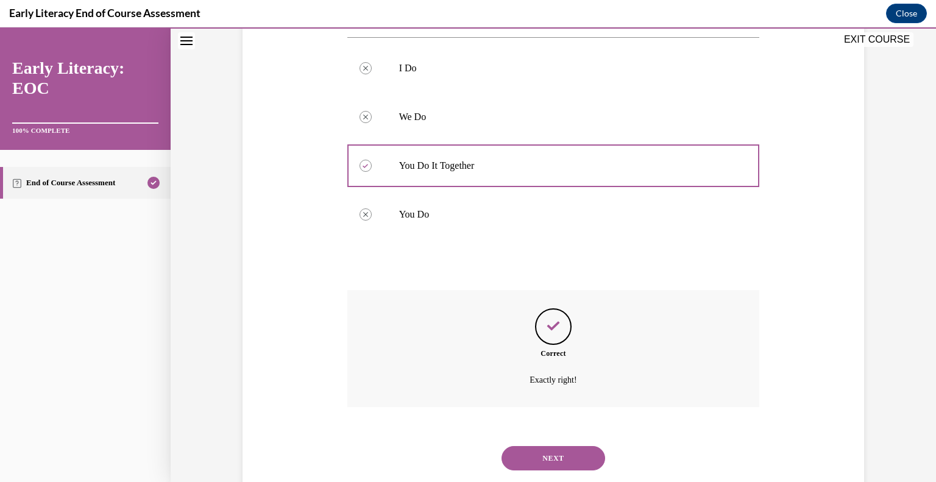
scroll to position [291, 0]
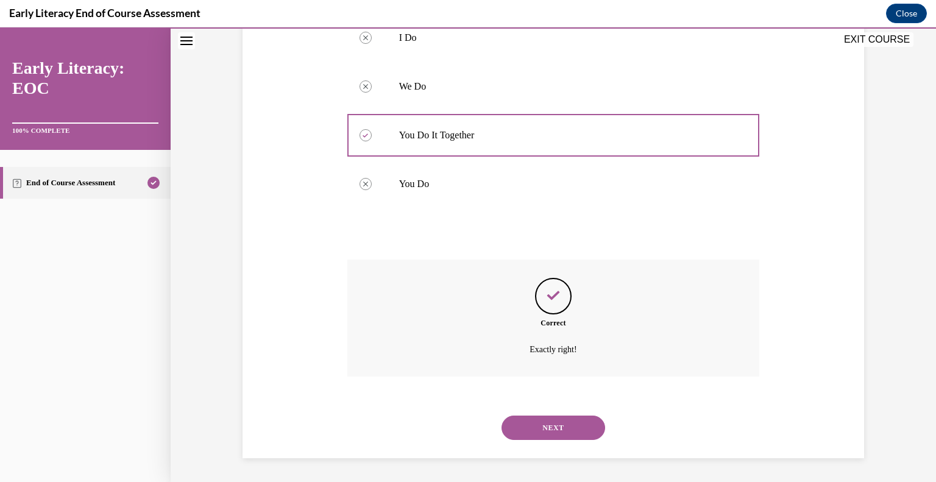
click at [529, 428] on button "NEXT" at bounding box center [554, 428] width 104 height 24
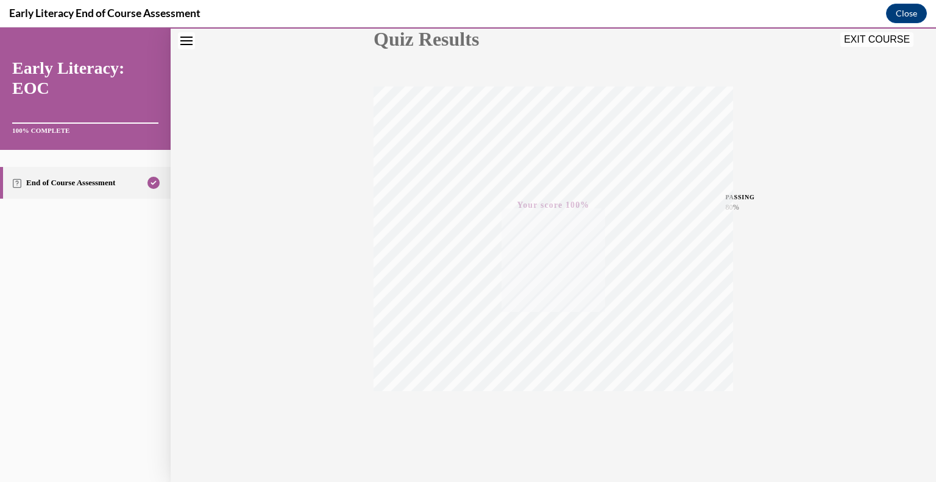
scroll to position [169, 0]
click at [884, 43] on button "EXIT COURSE" at bounding box center [876, 39] width 73 height 15
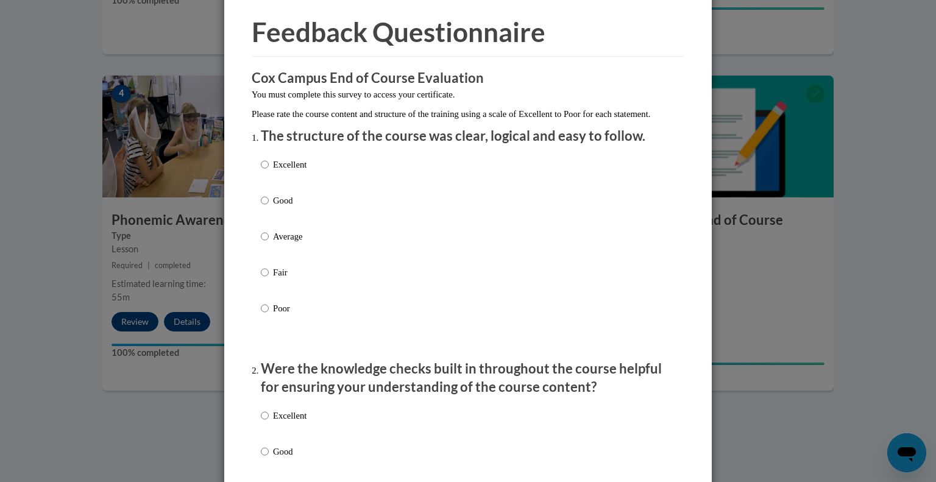
scroll to position [61, 0]
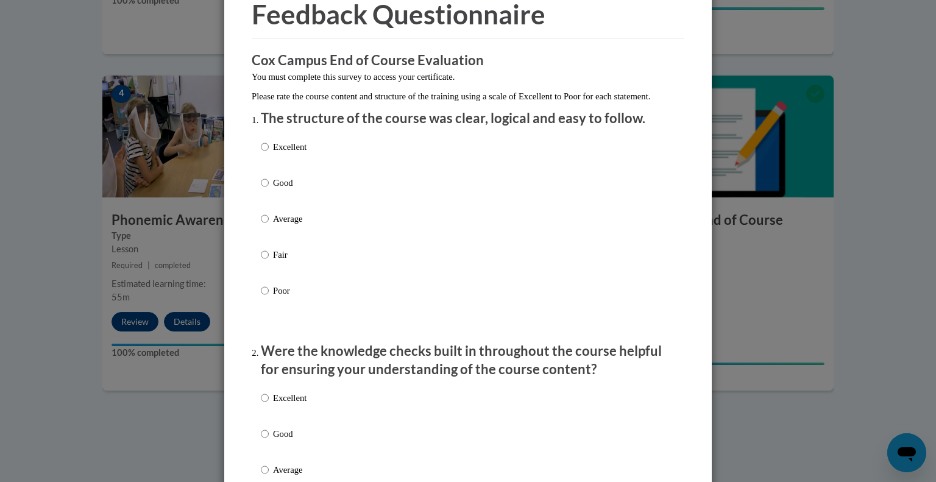
click at [285, 188] on div "Excellent Good Average Fair Poor" at bounding box center [284, 228] width 46 height 189
click at [281, 190] on p "Good" at bounding box center [290, 182] width 34 height 13
click at [269, 190] on input "Good" at bounding box center [265, 182] width 8 height 13
radio input "true"
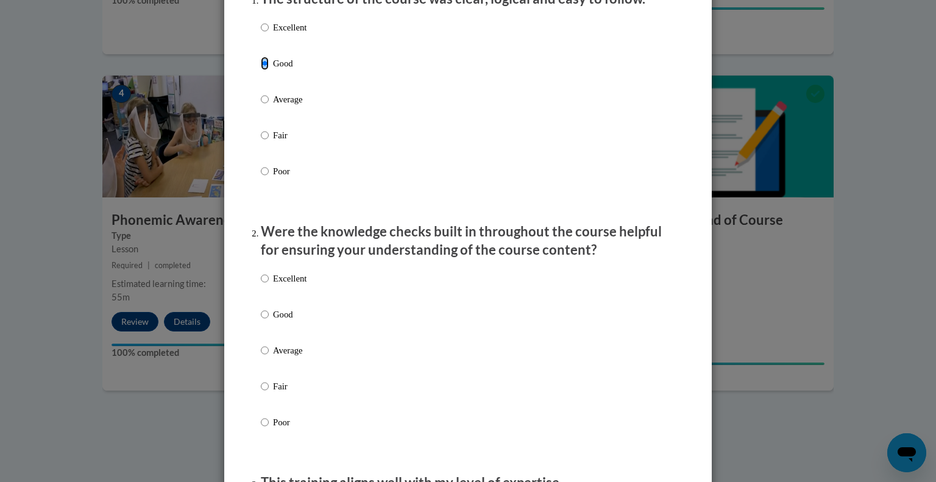
scroll to position [183, 0]
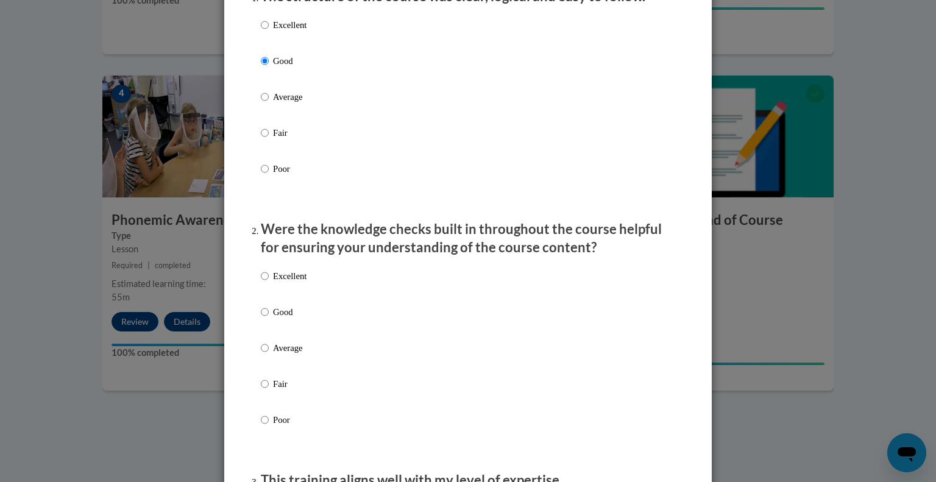
click at [302, 30] on div "Excellent Good Average Fair Poor" at bounding box center [284, 106] width 46 height 189
click at [297, 32] on p "Excellent" at bounding box center [290, 24] width 34 height 13
click at [269, 32] on input "Excellent" at bounding box center [265, 24] width 8 height 13
radio input "true"
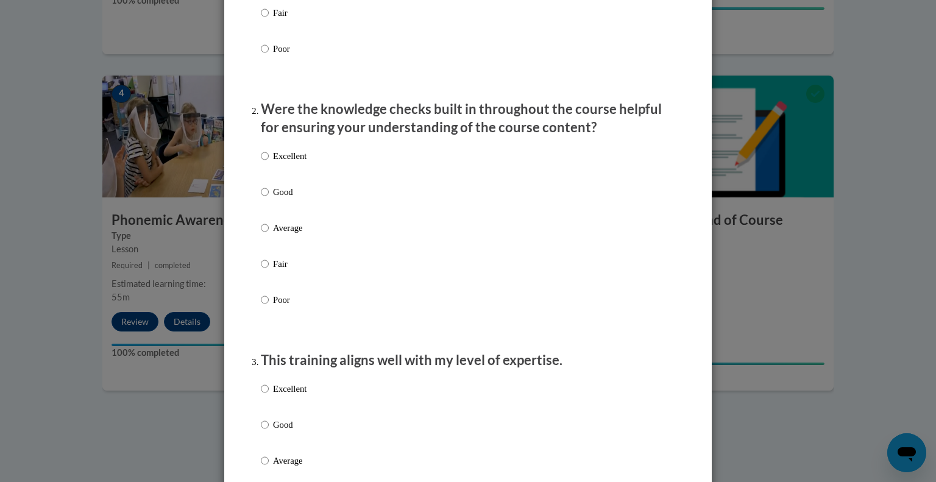
scroll to position [305, 0]
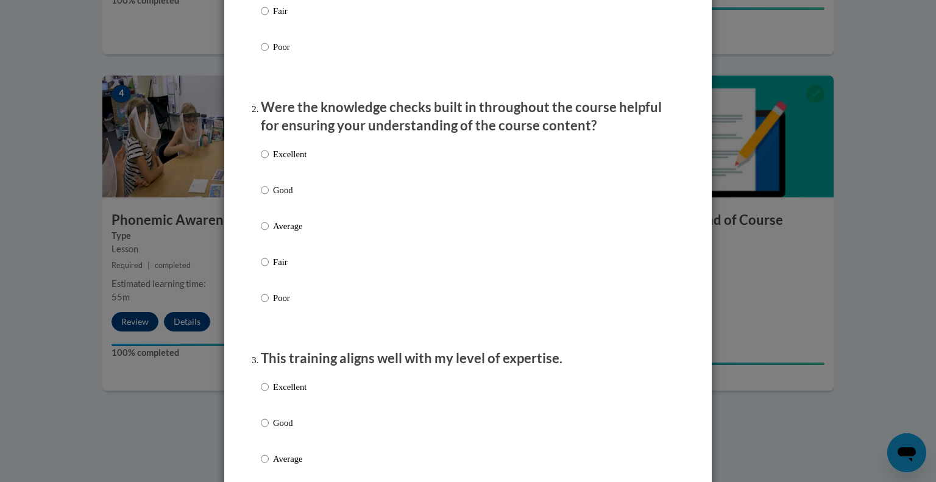
click at [274, 197] on p "Good" at bounding box center [290, 189] width 34 height 13
click at [269, 197] on input "Good" at bounding box center [265, 189] width 8 height 13
radio input "true"
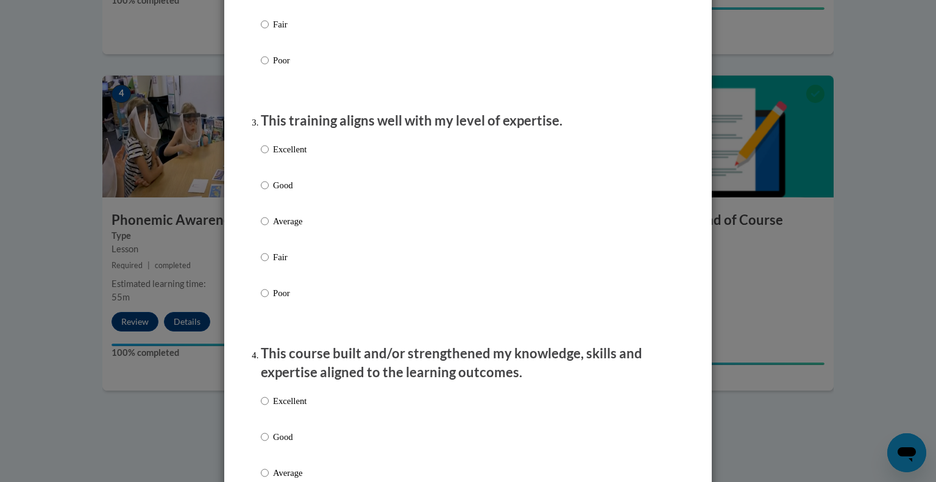
scroll to position [548, 0]
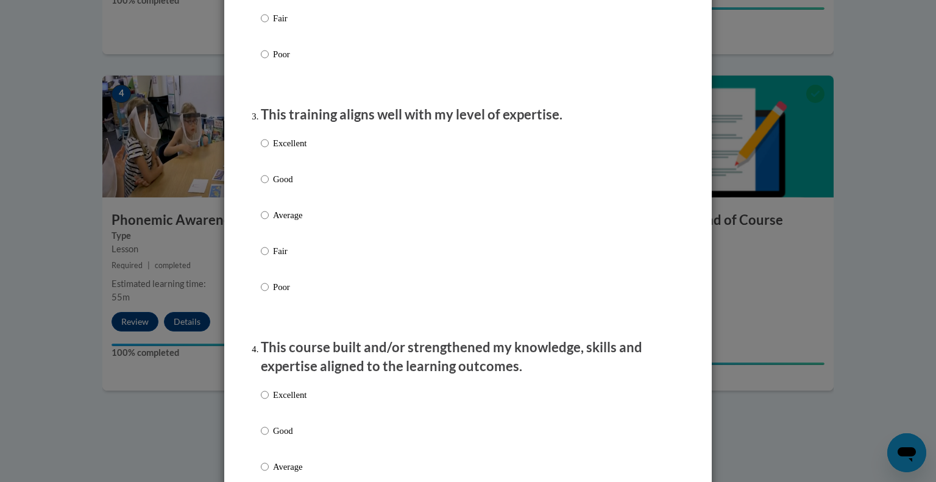
click at [285, 186] on p "Good" at bounding box center [290, 178] width 34 height 13
click at [269, 186] on input "Good" at bounding box center [265, 178] width 8 height 13
radio input "true"
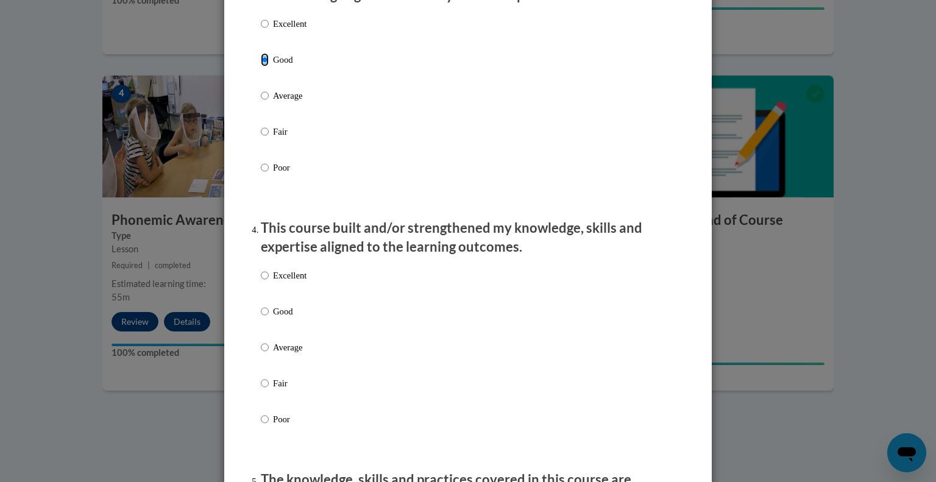
scroll to position [731, 0]
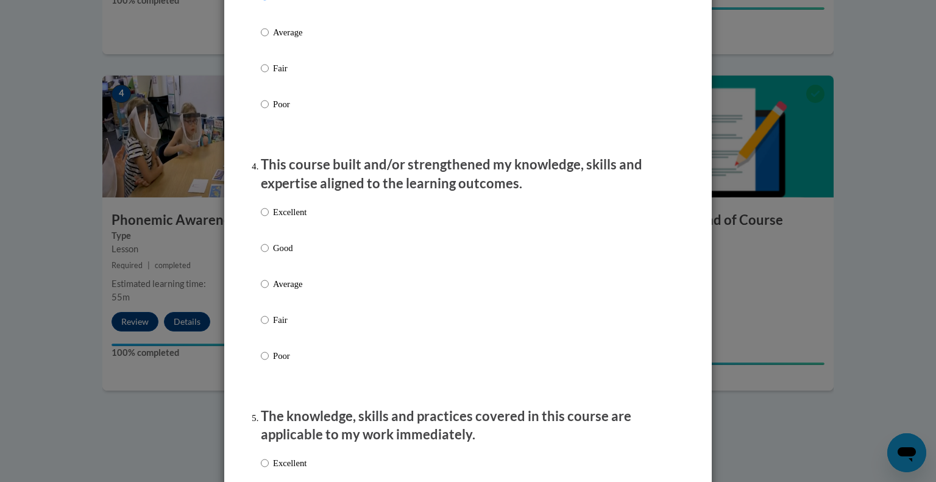
click at [296, 219] on p "Excellent" at bounding box center [290, 211] width 34 height 13
click at [269, 219] on input "Excellent" at bounding box center [265, 211] width 8 height 13
radio input "true"
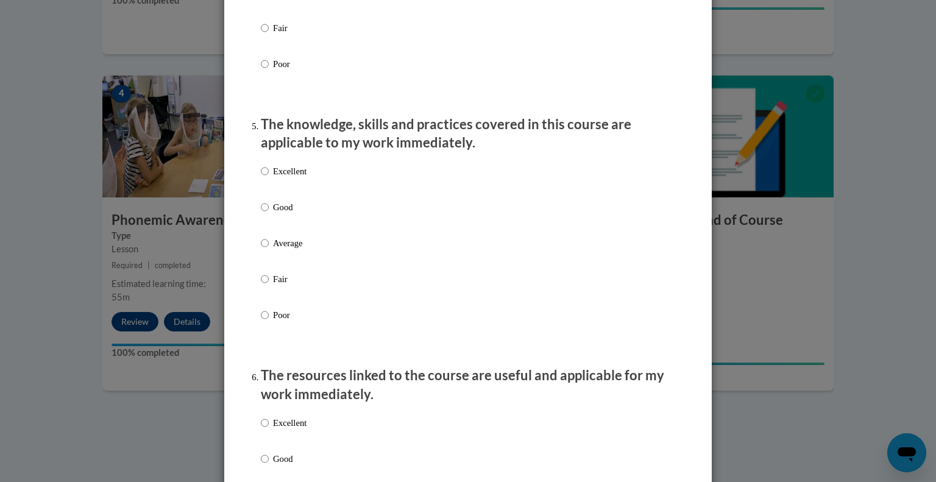
scroll to position [1036, 0]
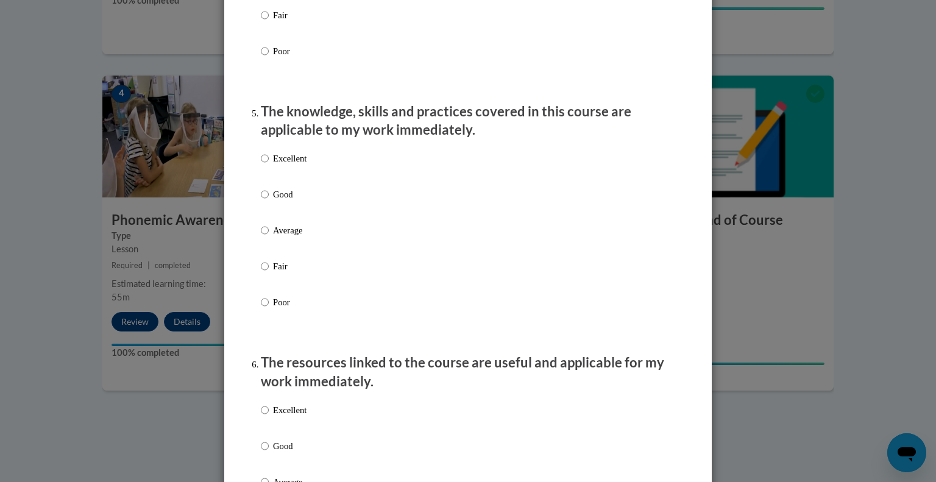
click at [297, 165] on p "Excellent" at bounding box center [290, 158] width 34 height 13
click at [269, 165] on input "Excellent" at bounding box center [265, 158] width 8 height 13
radio input "true"
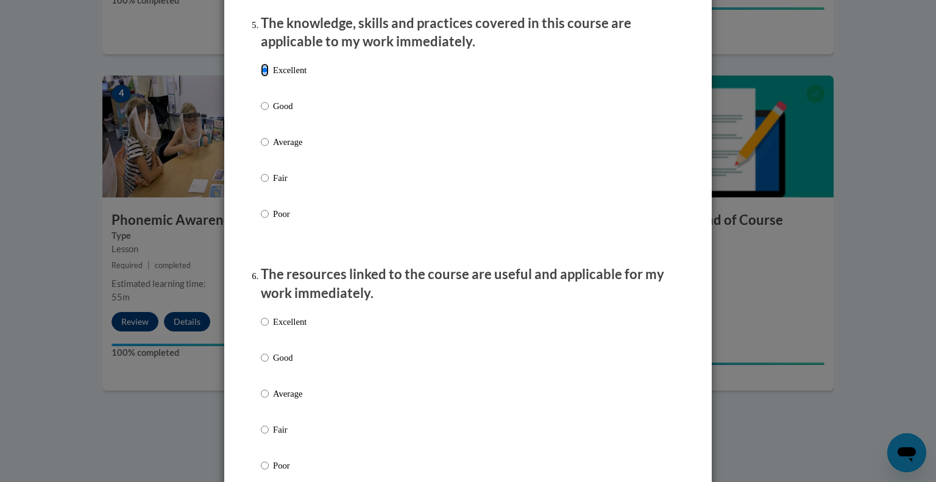
scroll to position [1219, 0]
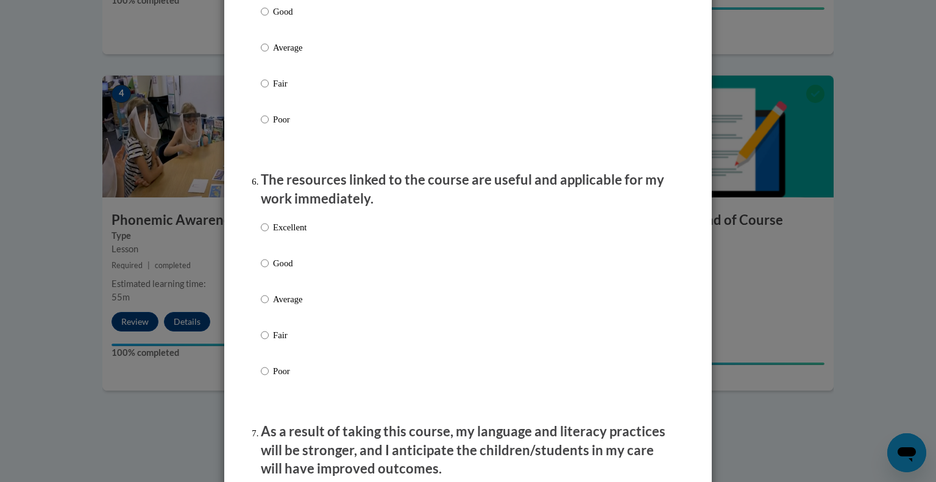
click at [288, 234] on p "Excellent" at bounding box center [290, 227] width 34 height 13
click at [269, 234] on input "Excellent" at bounding box center [265, 227] width 8 height 13
radio input "true"
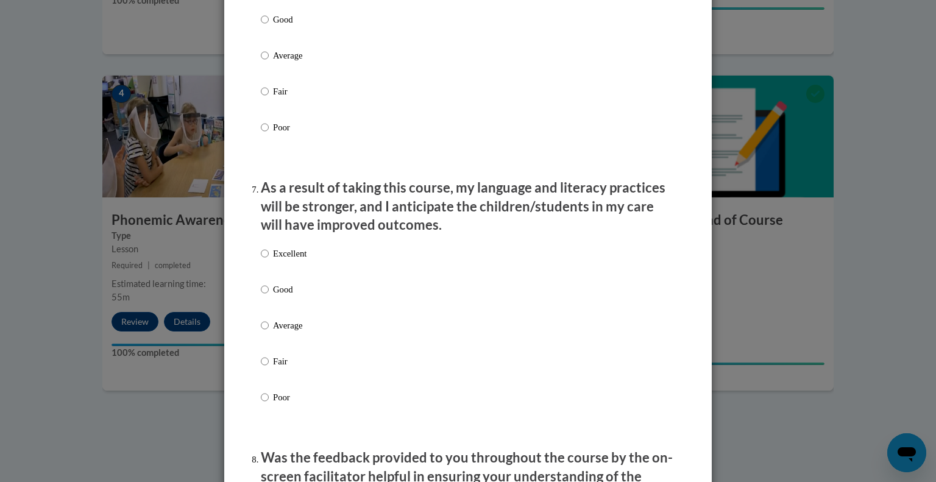
scroll to position [1523, 0]
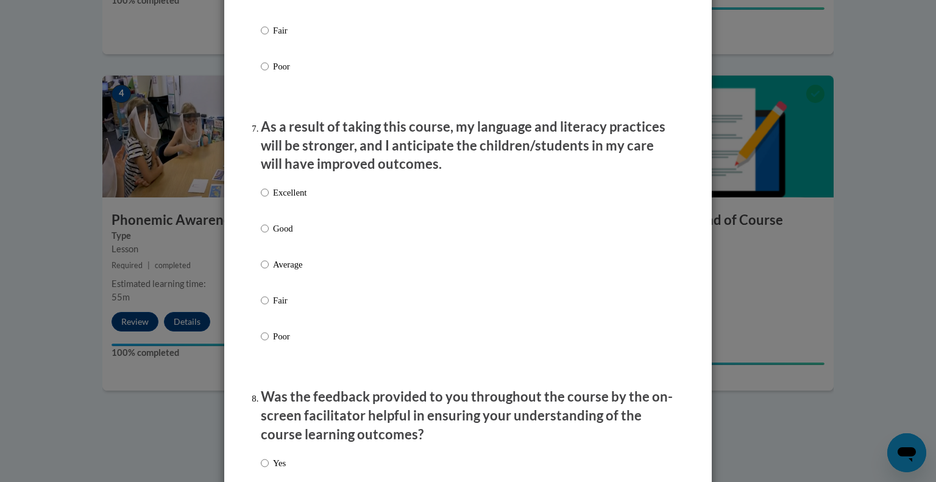
click at [282, 199] on p "Excellent" at bounding box center [290, 192] width 34 height 13
click at [269, 199] on input "Excellent" at bounding box center [265, 192] width 8 height 13
radio input "true"
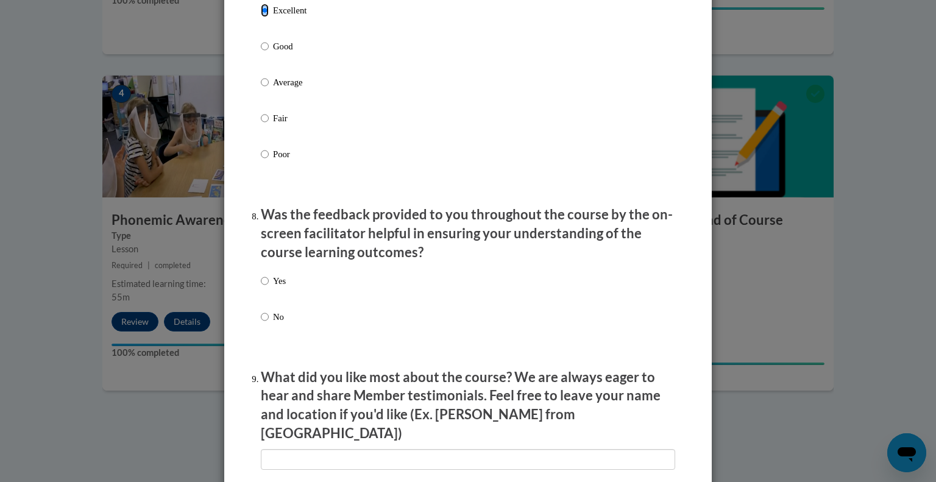
scroll to position [1706, 0]
click at [277, 287] on p "Yes" at bounding box center [279, 280] width 13 height 13
click at [269, 287] on input "Yes" at bounding box center [265, 280] width 8 height 13
radio input "true"
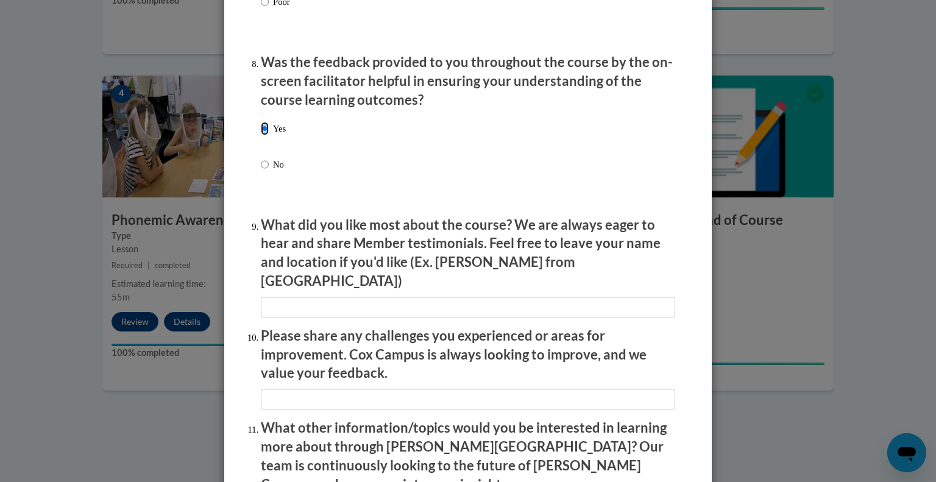
scroll to position [1889, 0]
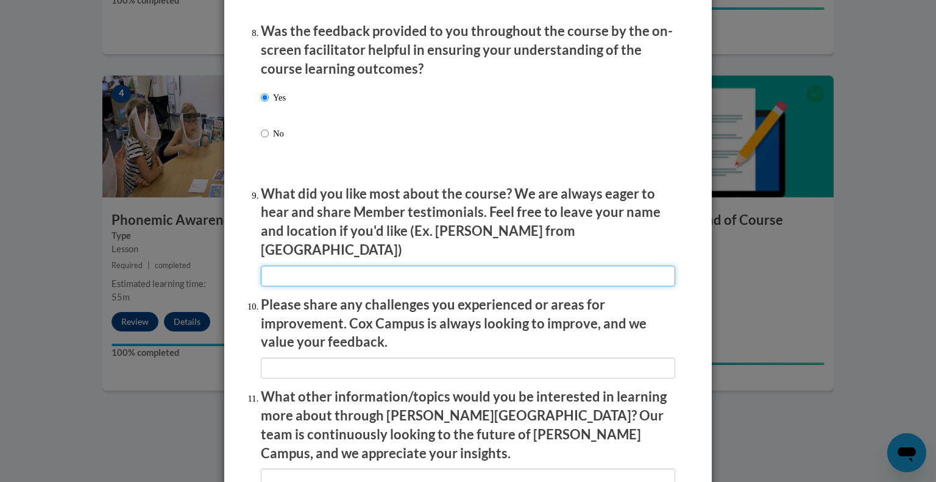
click at [378, 266] on input "textbox" at bounding box center [468, 276] width 414 height 21
type input "Short videos that break up learning, questions throughout"
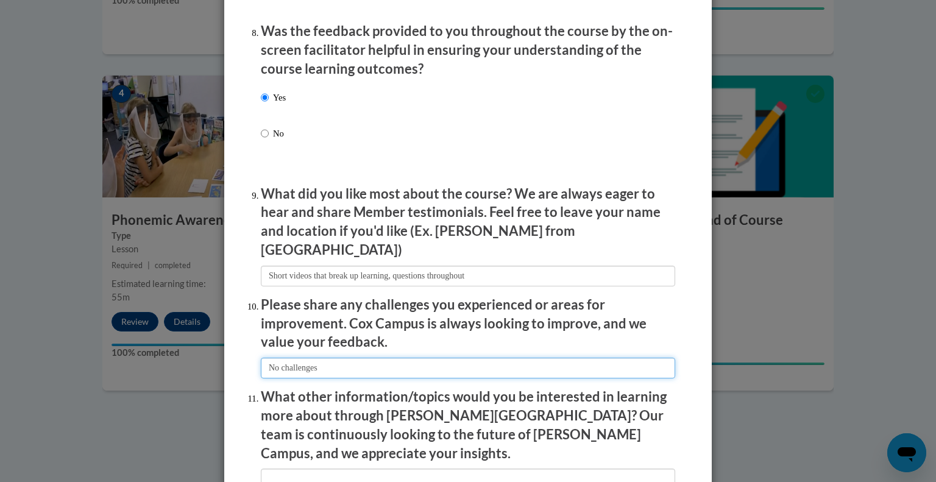
type input "No challenges"
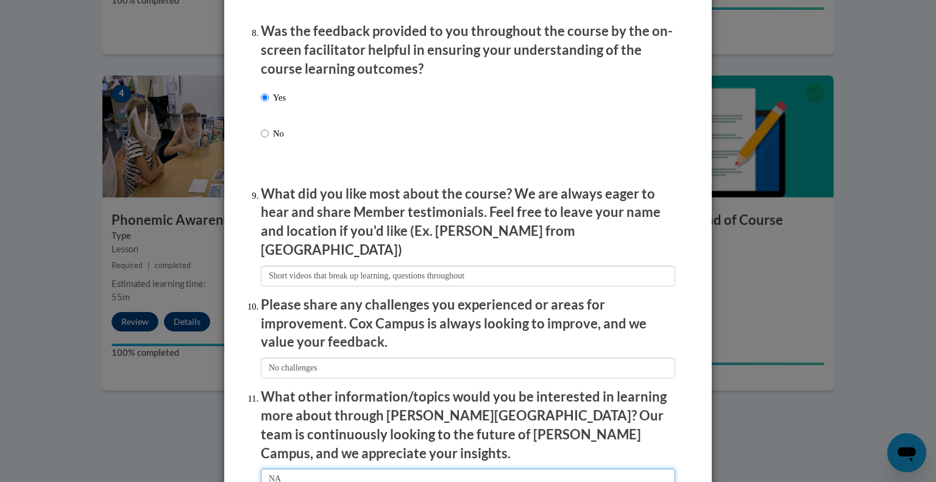
type input "NA"
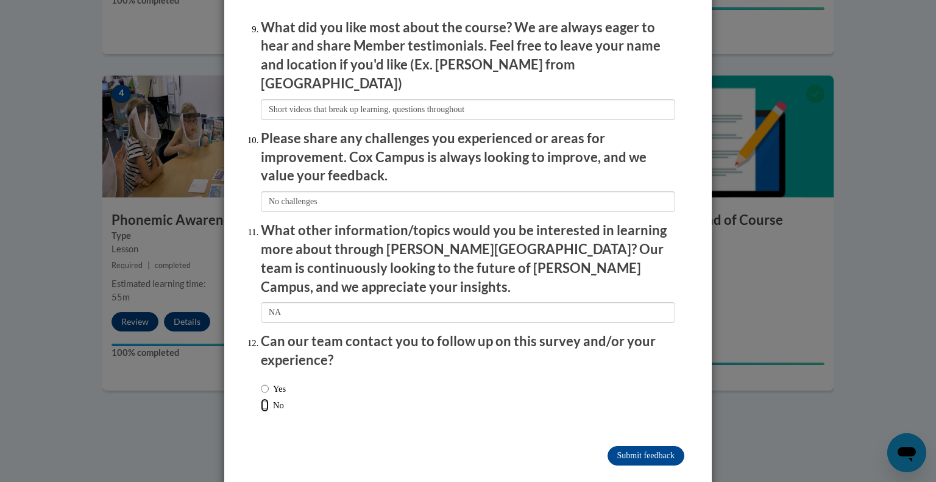
click at [261, 399] on input "No" at bounding box center [265, 405] width 8 height 13
radio input "true"
click at [644, 446] on input "Submit feedback" at bounding box center [646, 456] width 77 height 20
